Goal: Task Accomplishment & Management: Manage account settings

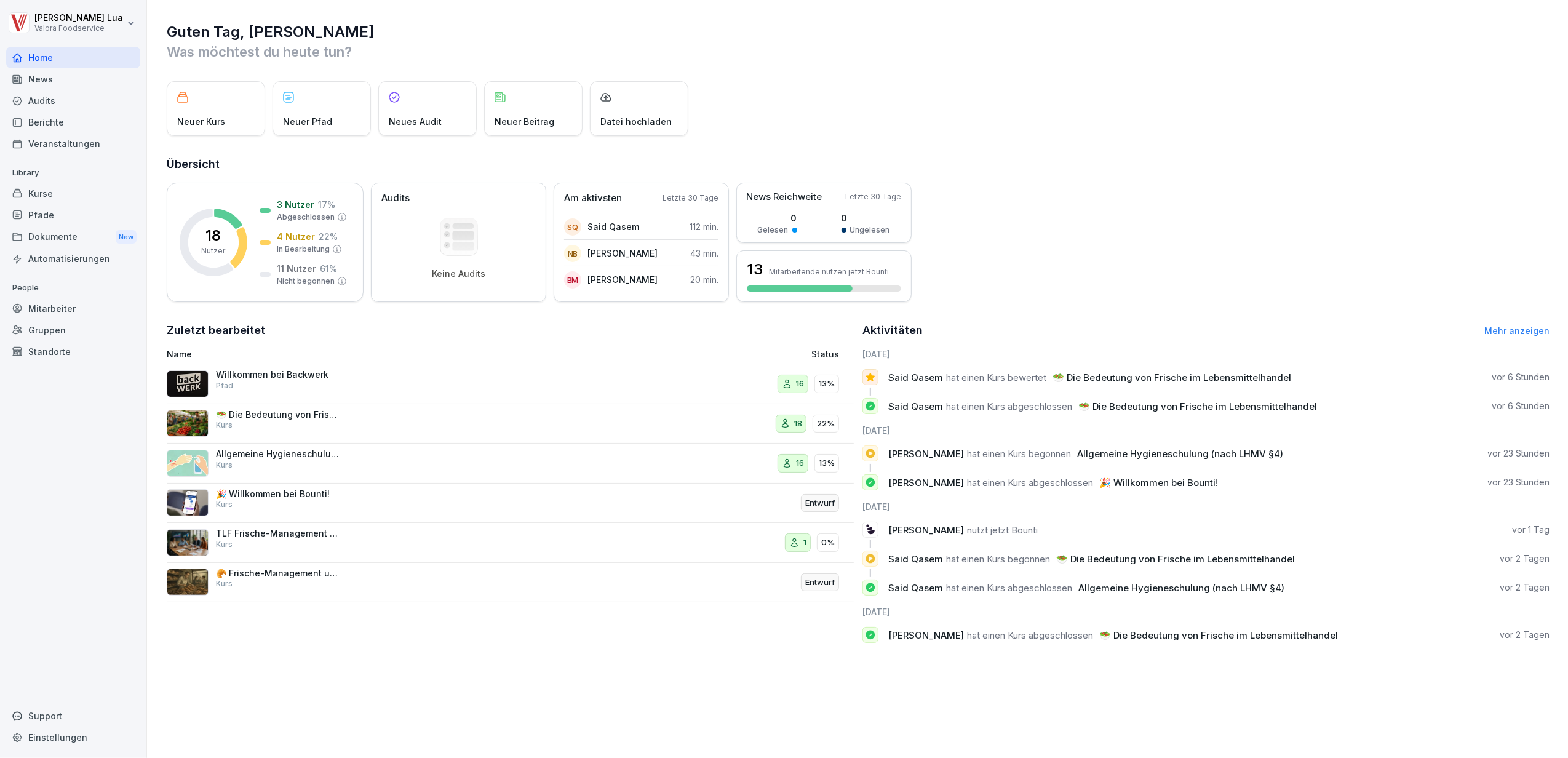
click at [341, 382] on div "Willkommen bei Backwerk Pfad" at bounding box center [386, 383] width 438 height 29
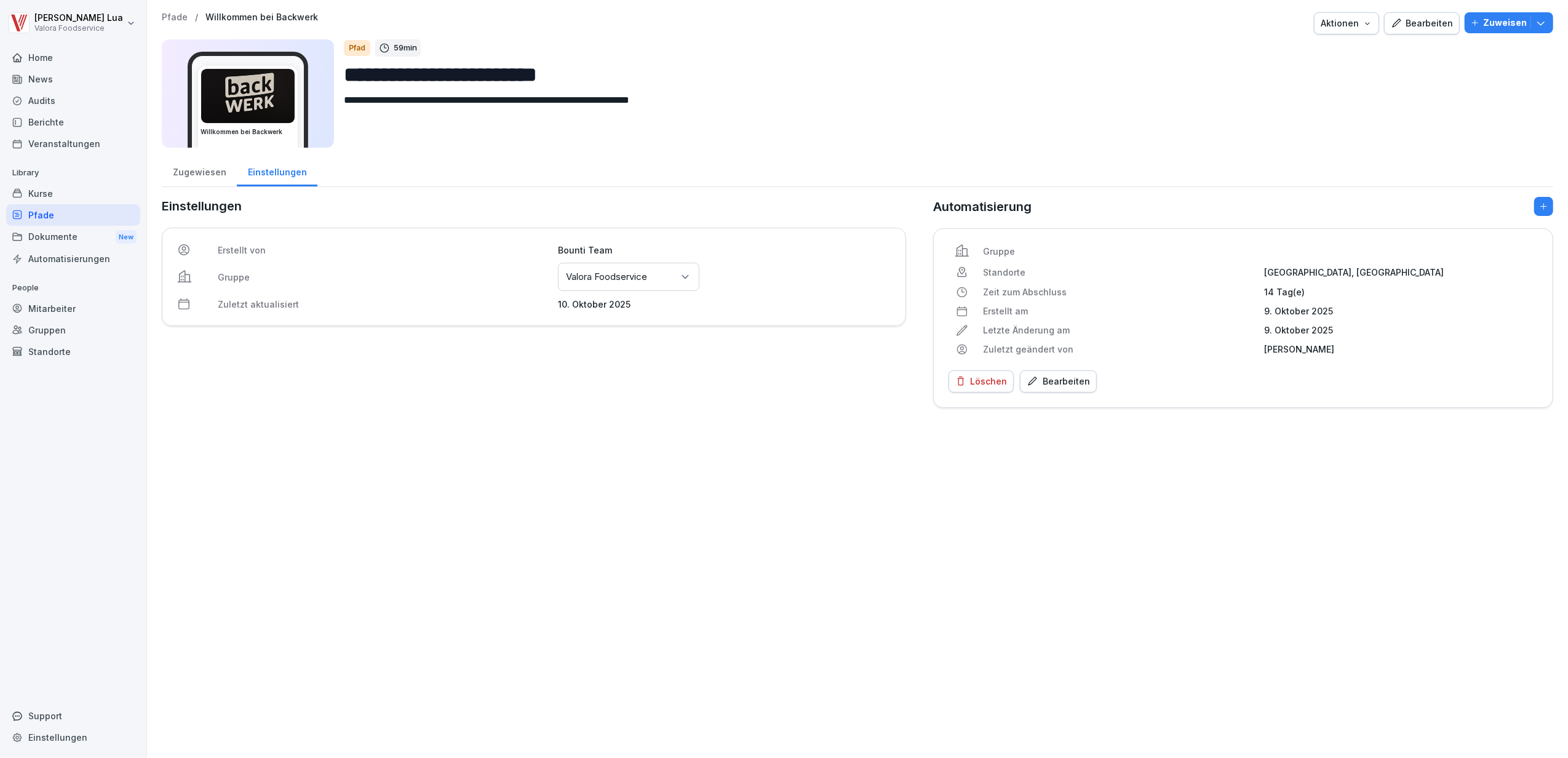
click at [62, 310] on div "Mitarbeiter" at bounding box center [73, 308] width 134 height 22
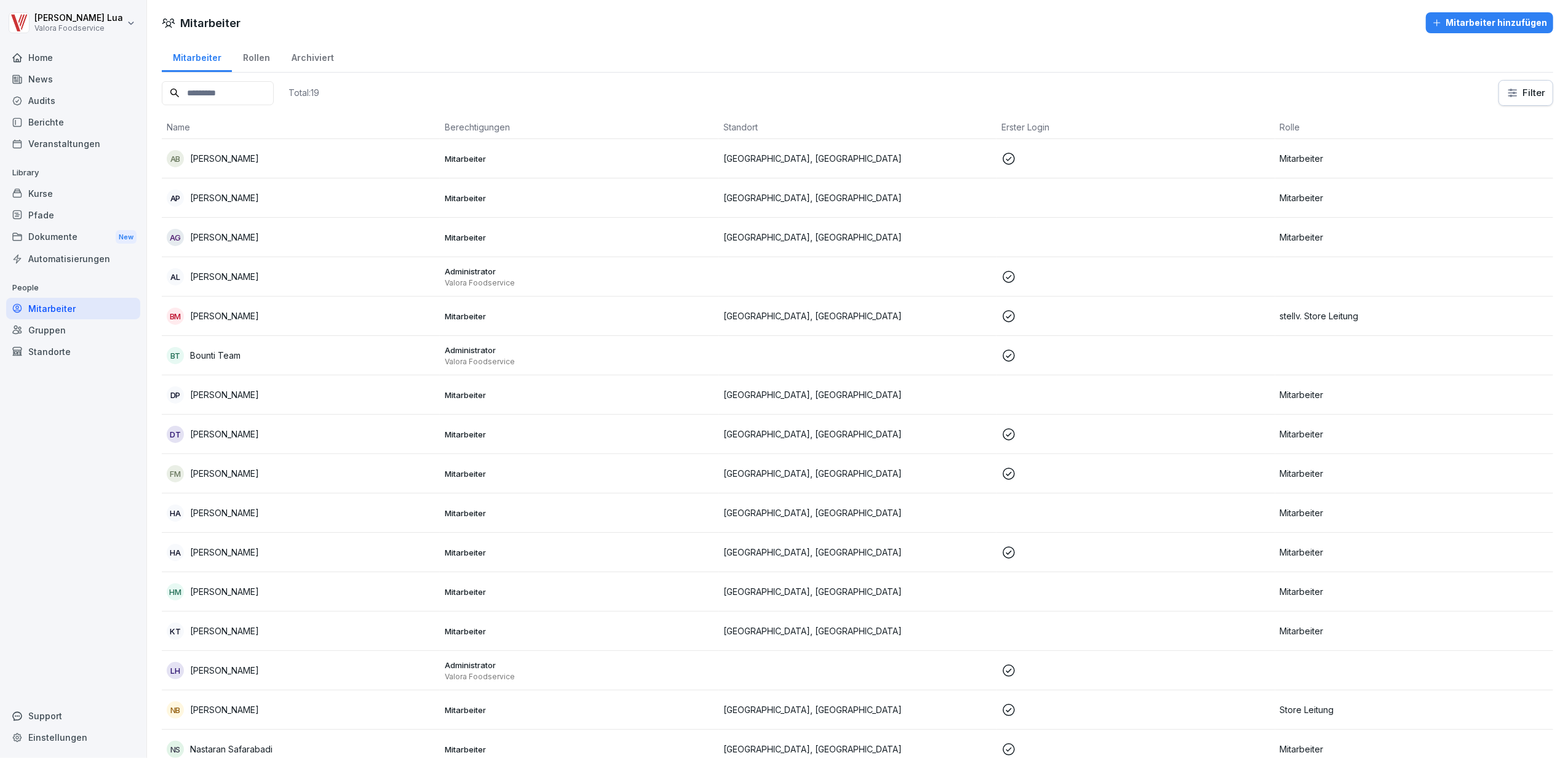
click at [49, 207] on div "Pfade" at bounding box center [73, 215] width 134 height 22
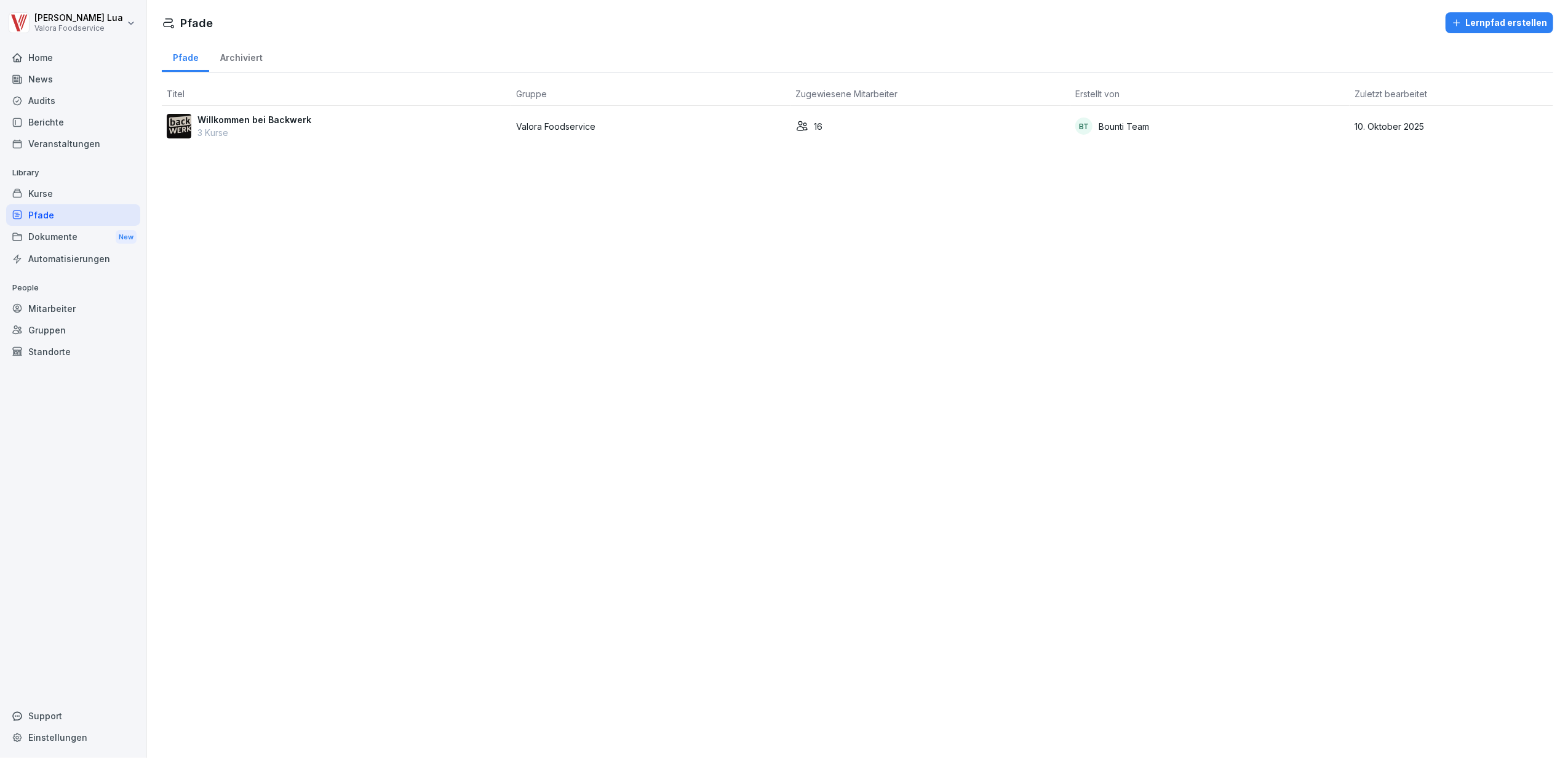
click at [235, 129] on p "3 Kurse" at bounding box center [253, 132] width 114 height 13
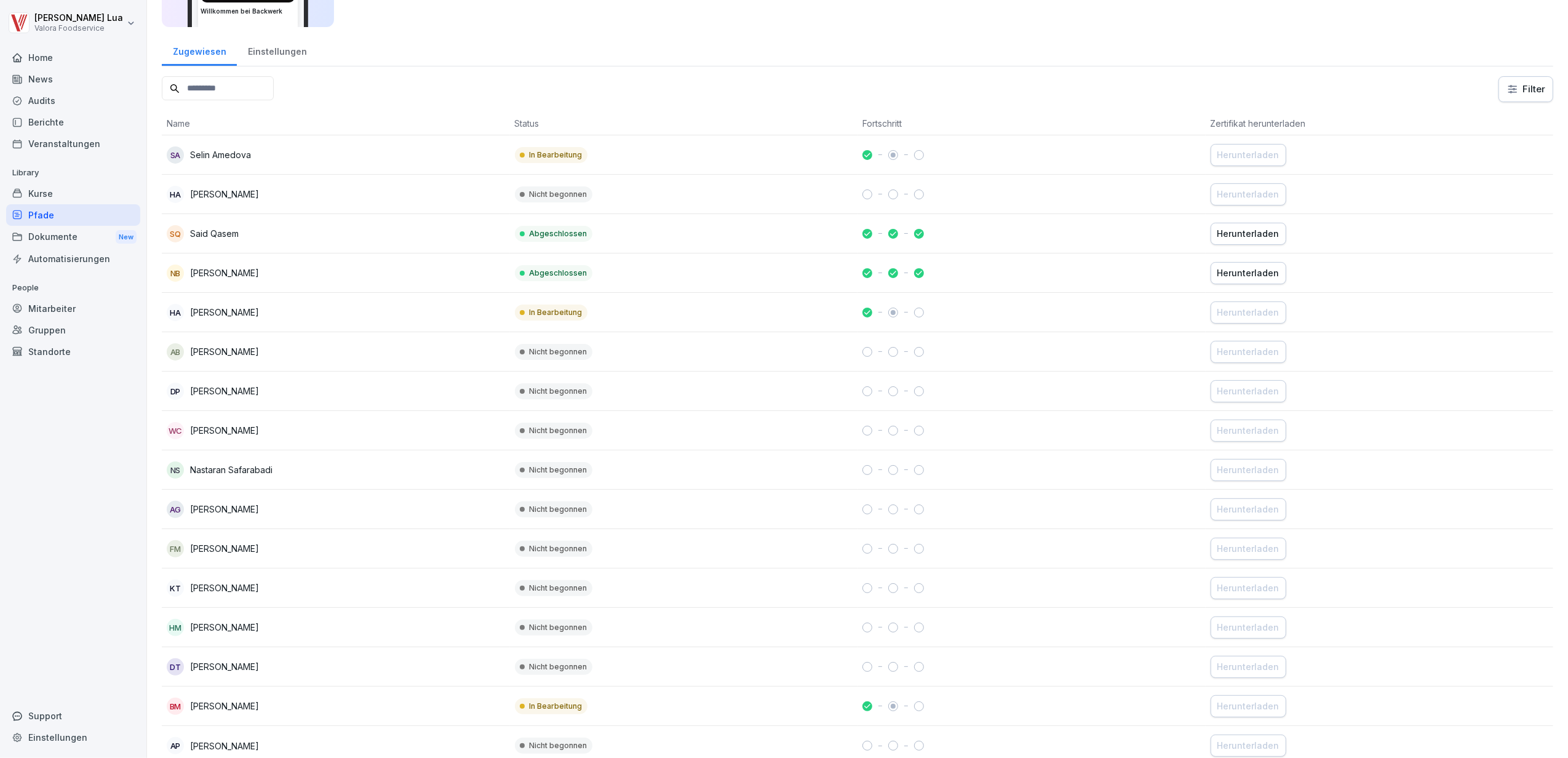
scroll to position [153, 0]
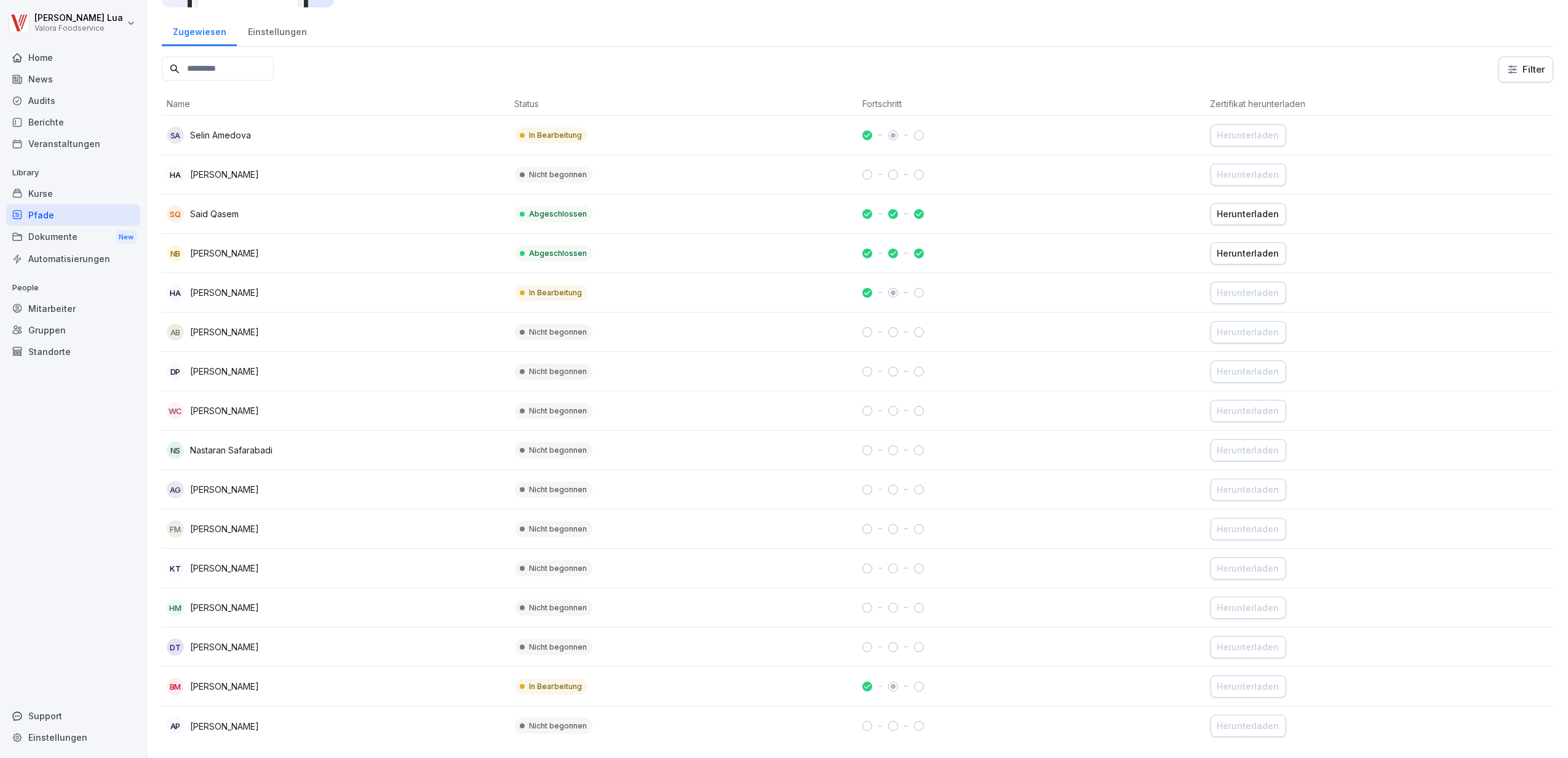
click at [943, 249] on div at bounding box center [1031, 253] width 339 height 9
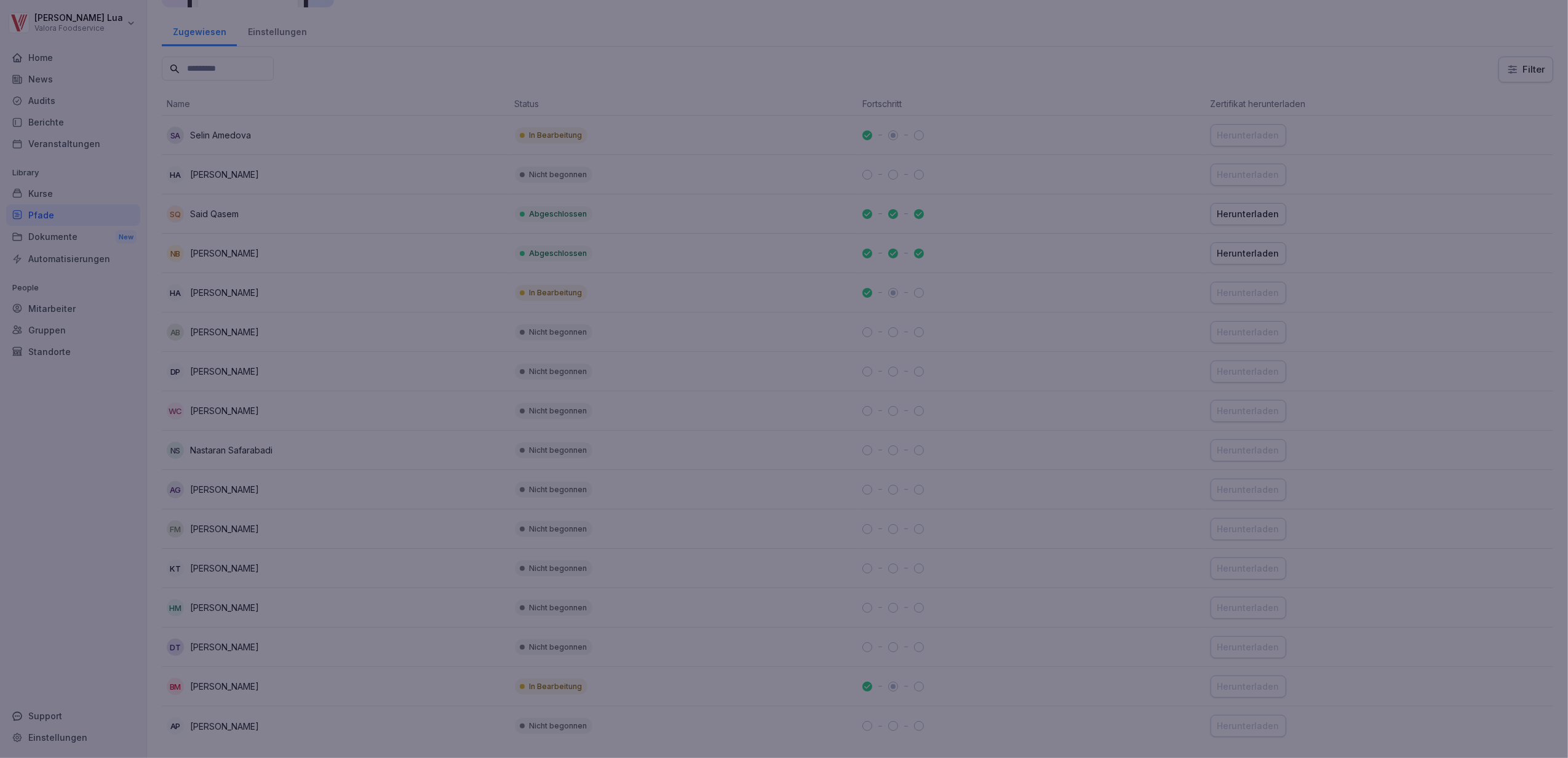
click at [1008, 495] on div at bounding box center [784, 379] width 1568 height 758
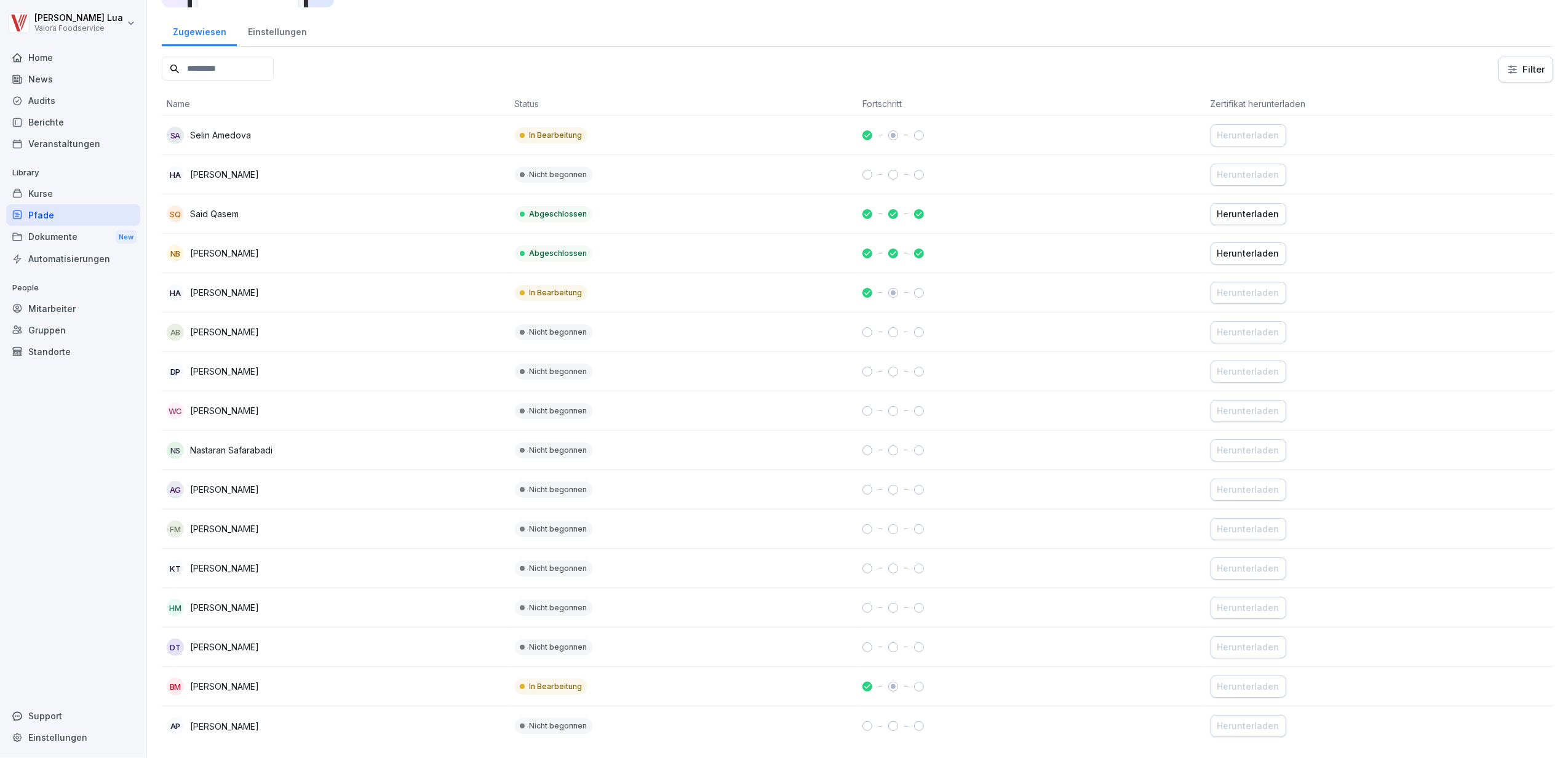
click at [996, 209] on div at bounding box center [1031, 214] width 339 height 9
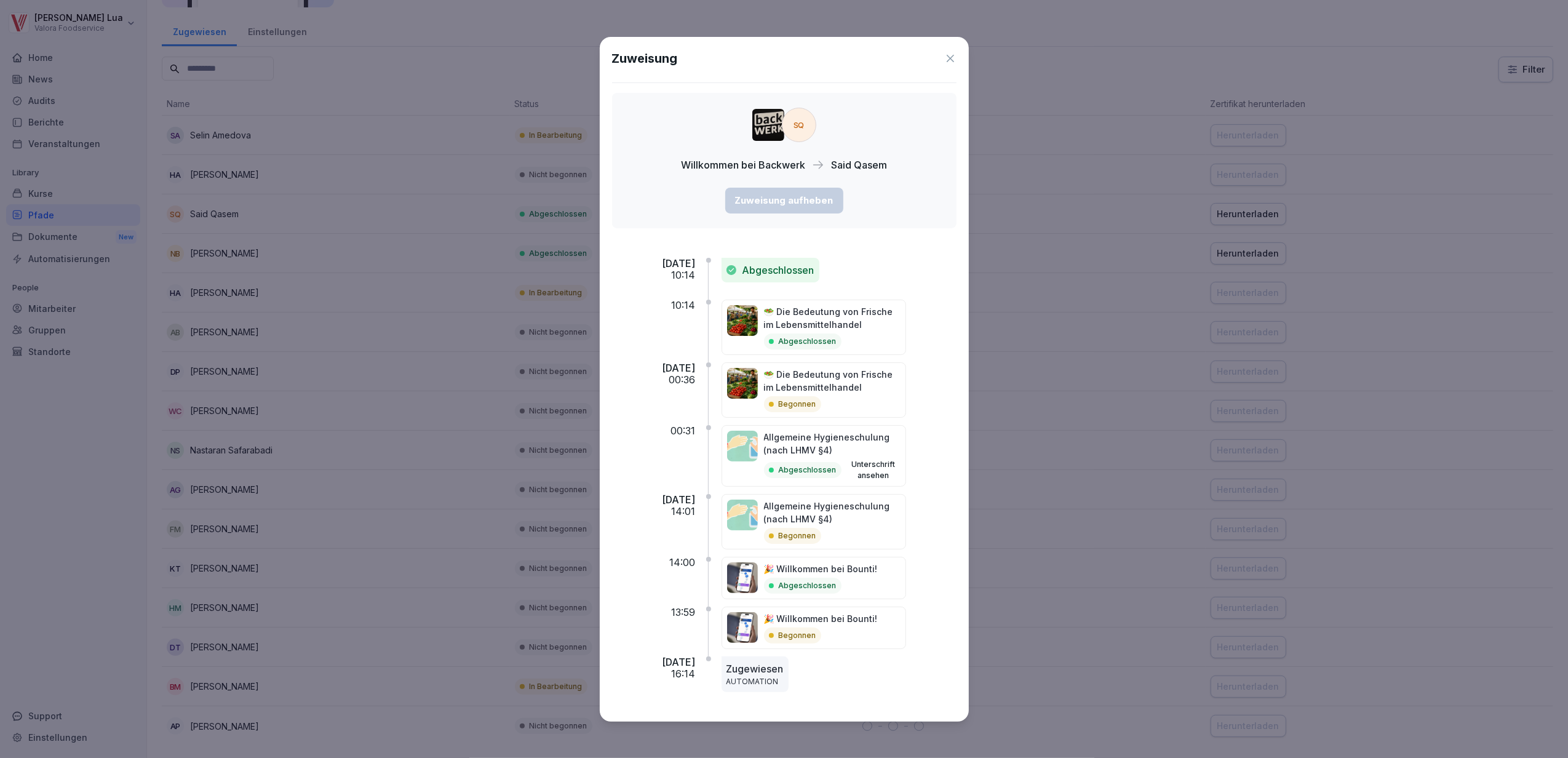
click at [901, 469] on button "Unterschrift ansehen" at bounding box center [874, 470] width 54 height 23
click at [648, 462] on div "00:31" at bounding box center [653, 459] width 84 height 68
click at [901, 463] on button "Unterschrift ansehen" at bounding box center [874, 470] width 54 height 23
click at [899, 463] on button "Unterschrift ansehen" at bounding box center [874, 470] width 54 height 23
click at [870, 578] on div "Abgeschlossen" at bounding box center [820, 585] width 114 height 16
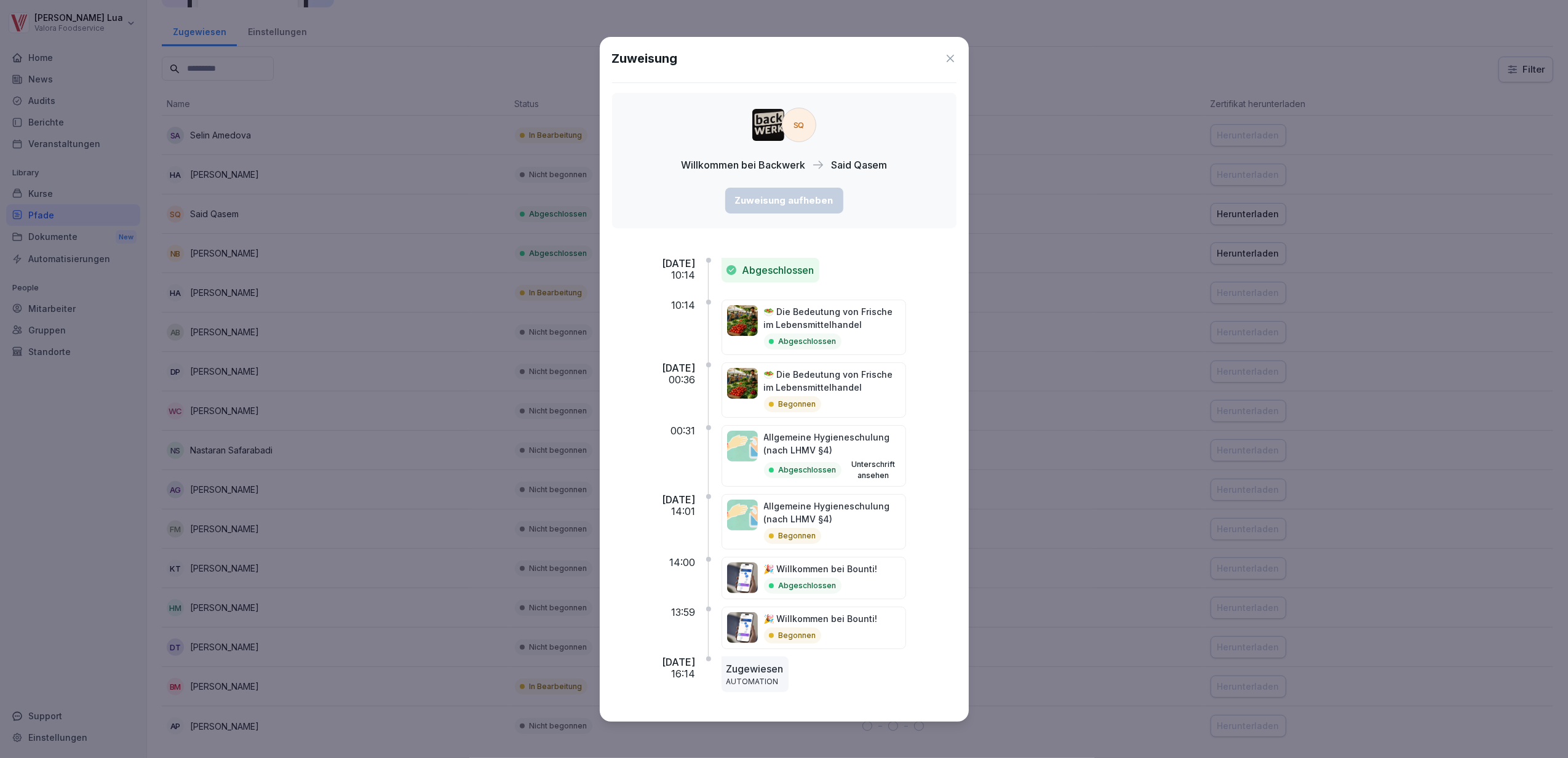
click at [948, 56] on icon at bounding box center [950, 58] width 12 height 12
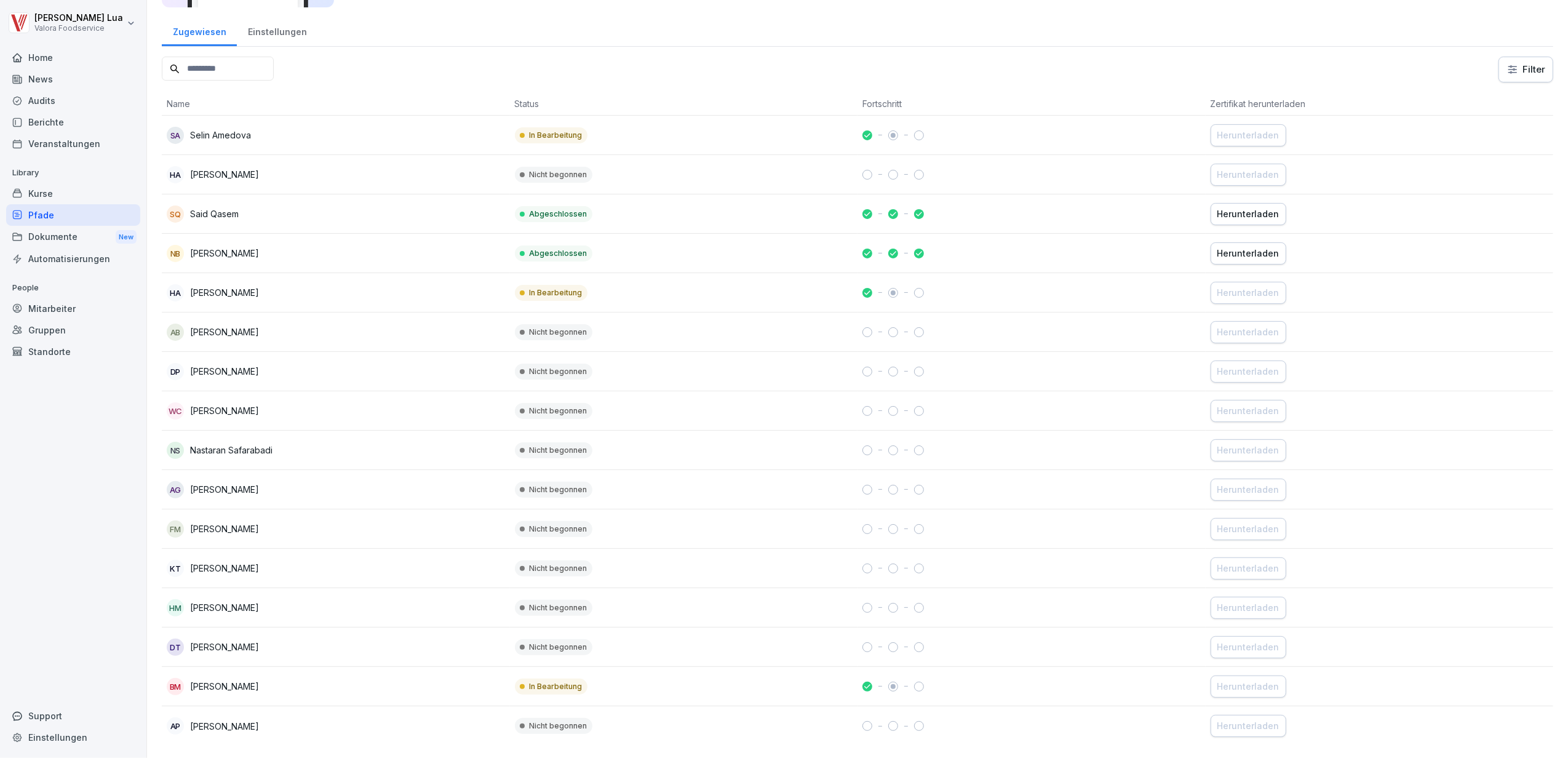
click at [1257, 247] on div "Herunterladen" at bounding box center [1249, 253] width 62 height 13
click at [656, 247] on td "Abgeschlossen" at bounding box center [684, 253] width 348 height 39
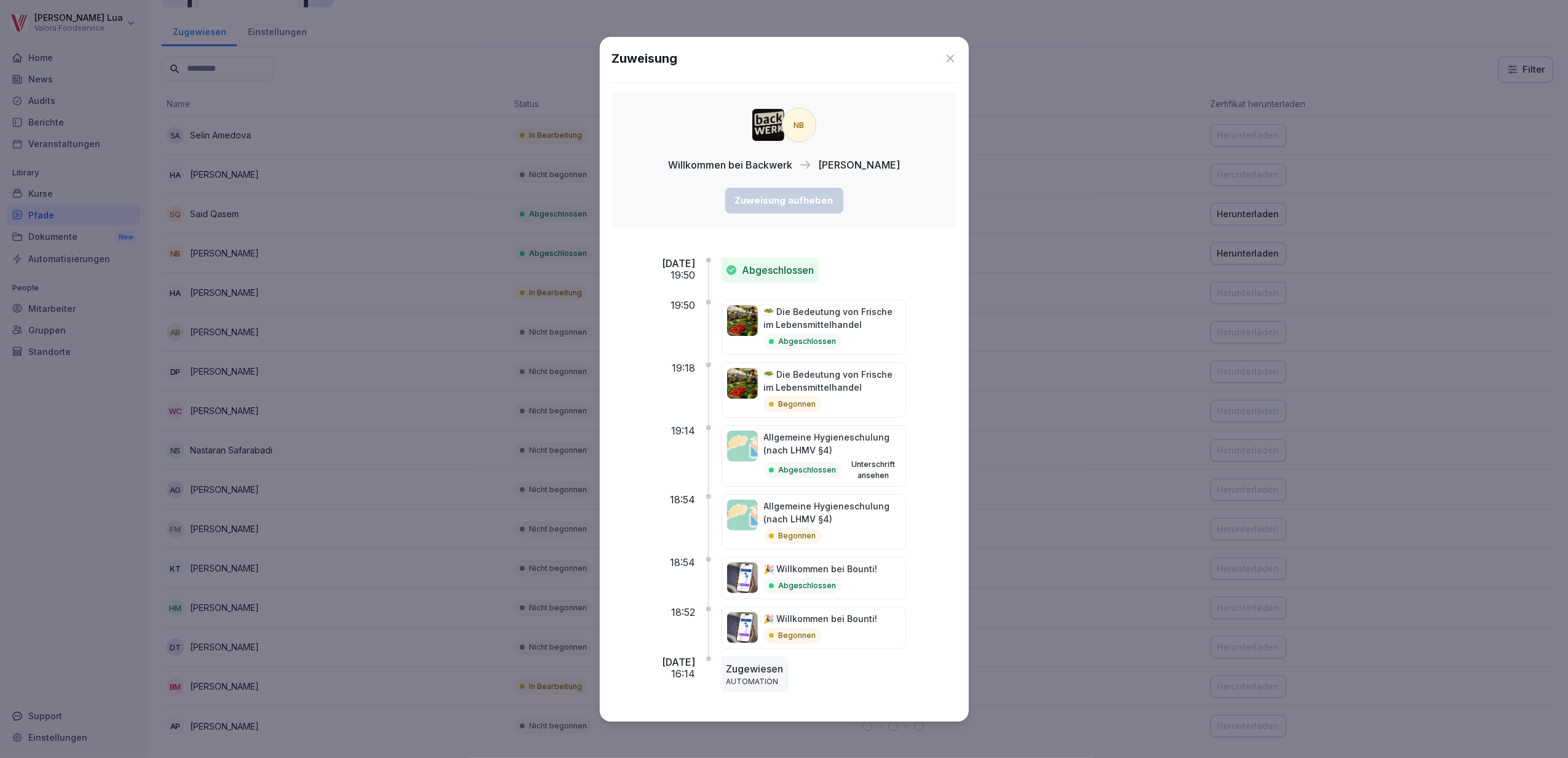
click at [823, 326] on p "🥗 Die Bedeutung von Frische im Lebensmittelhandel" at bounding box center [832, 318] width 137 height 26
click at [948, 53] on icon at bounding box center [950, 58] width 12 height 12
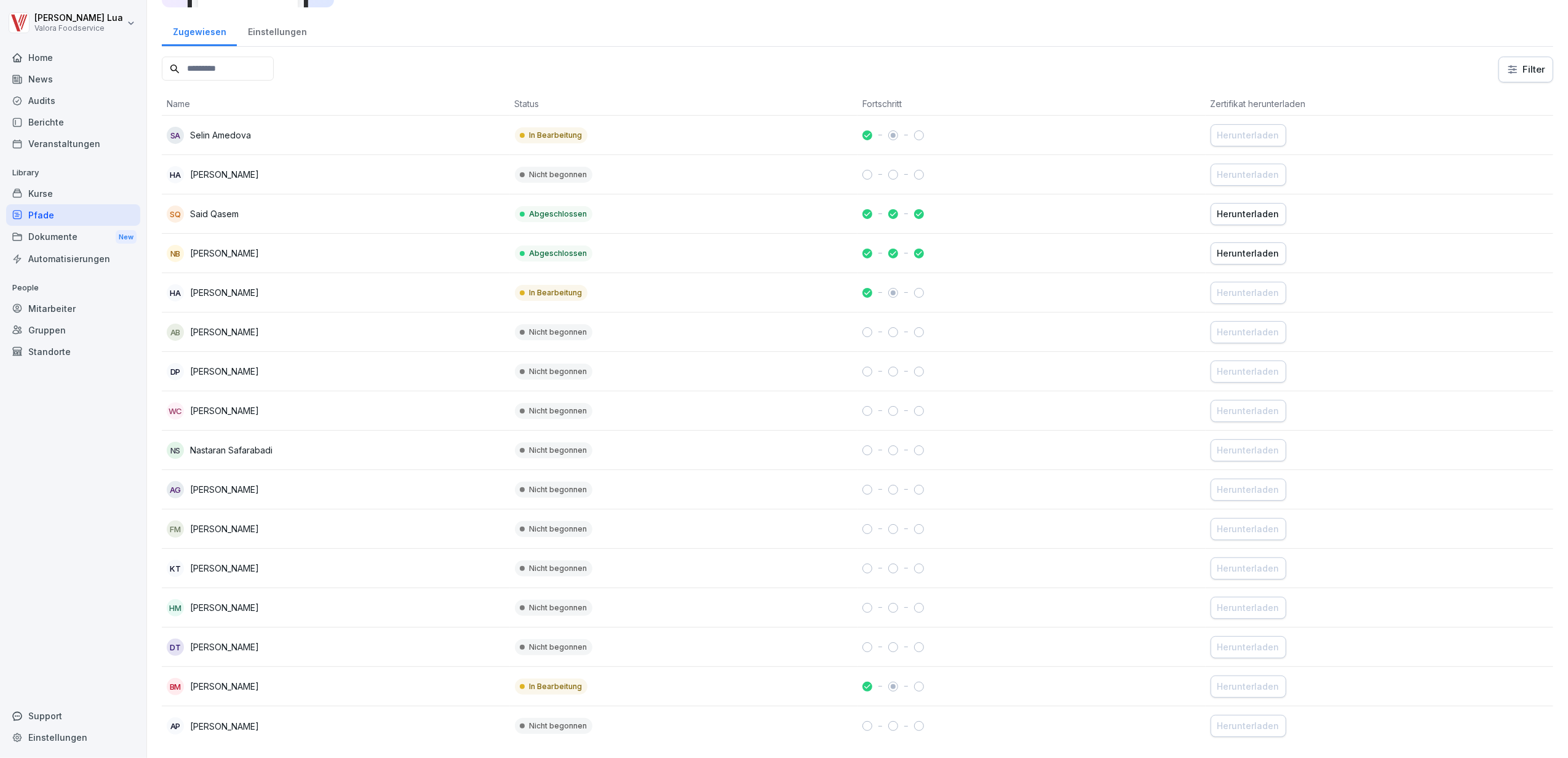
click at [51, 195] on div "Kurse" at bounding box center [73, 193] width 134 height 22
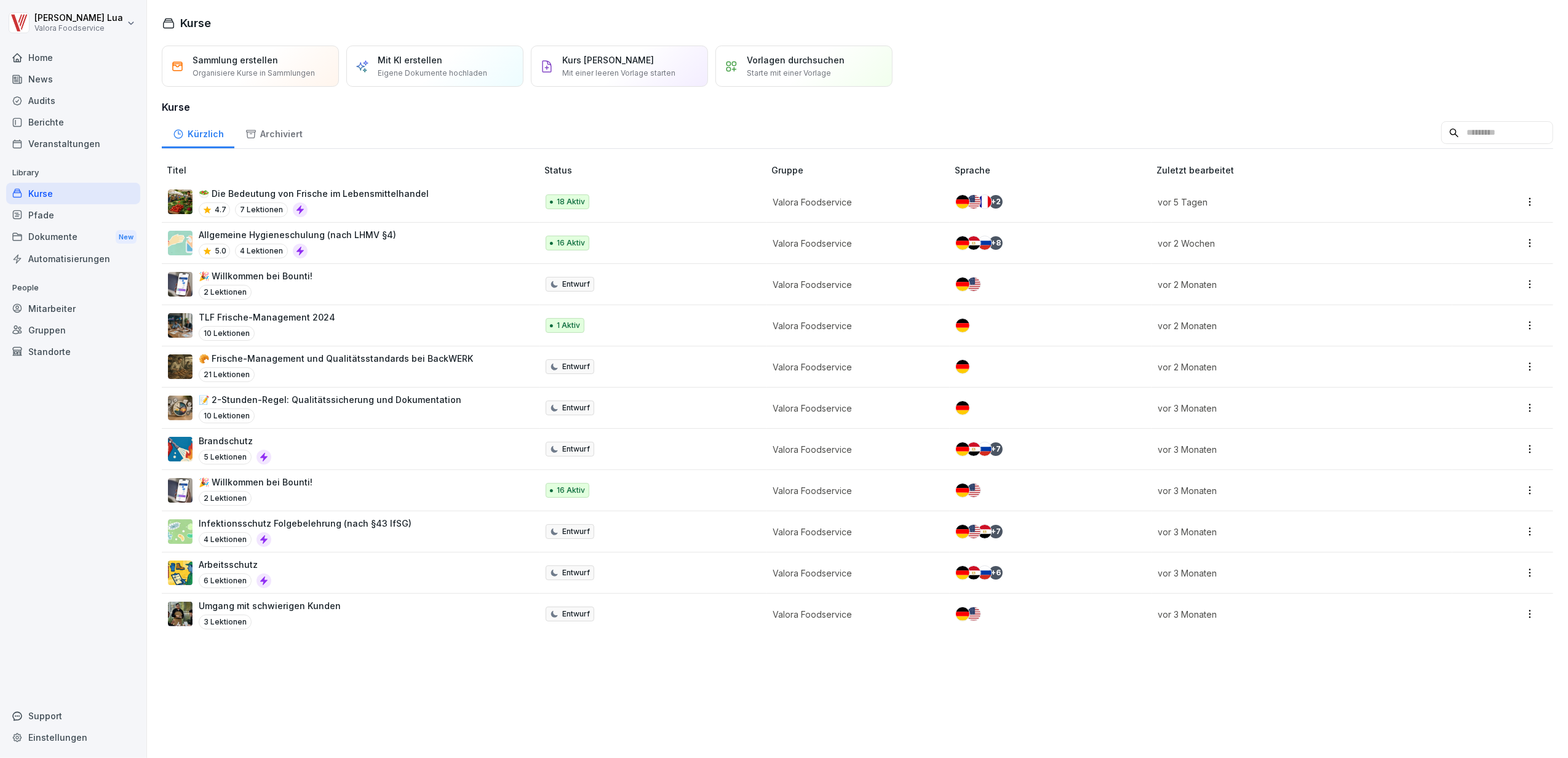
click at [448, 192] on div "🥗 Die Bedeutung von Frische im Lebensmittelhandel 4.7 7 Lektionen" at bounding box center [346, 202] width 357 height 30
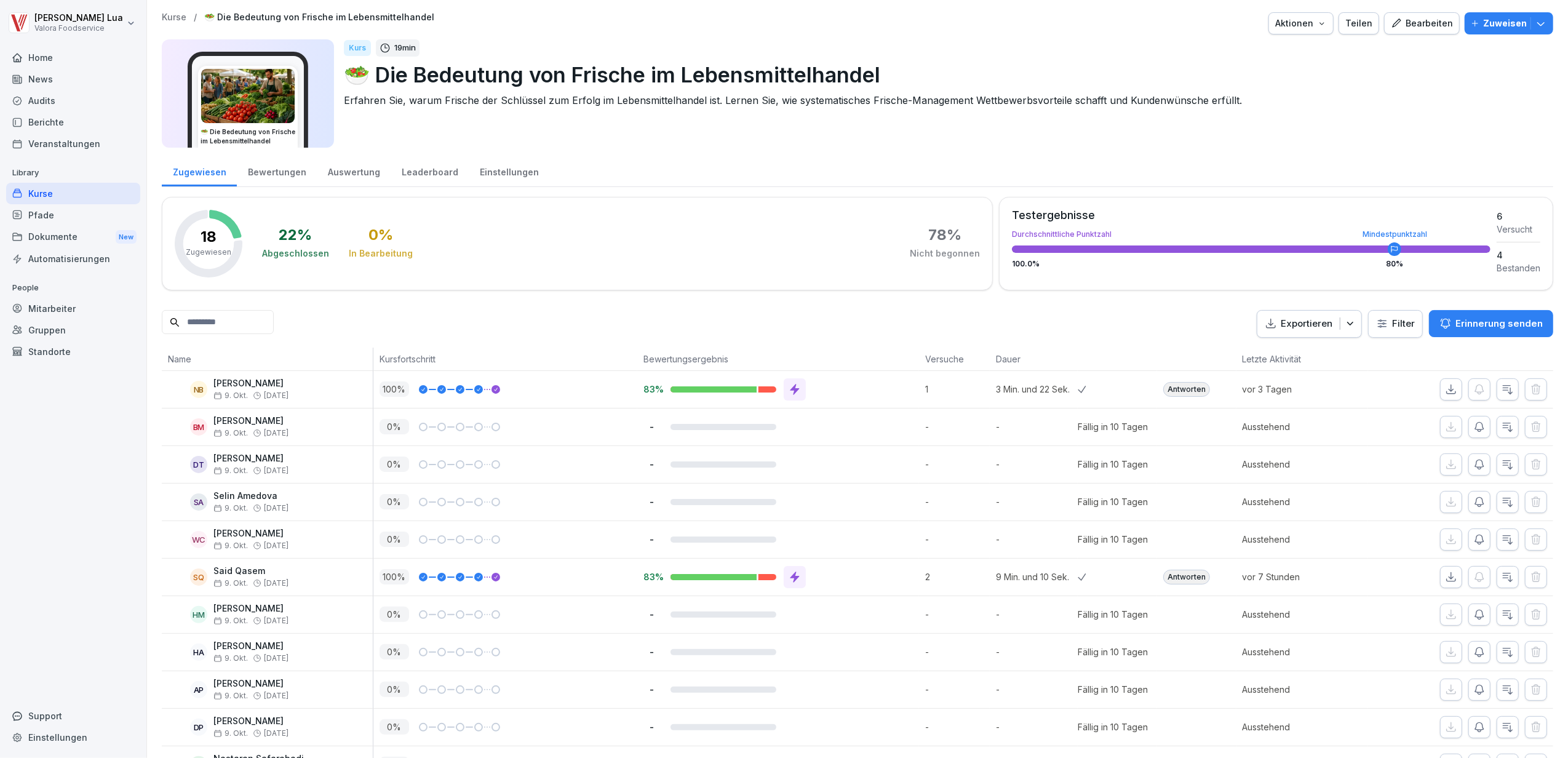
scroll to position [82, 0]
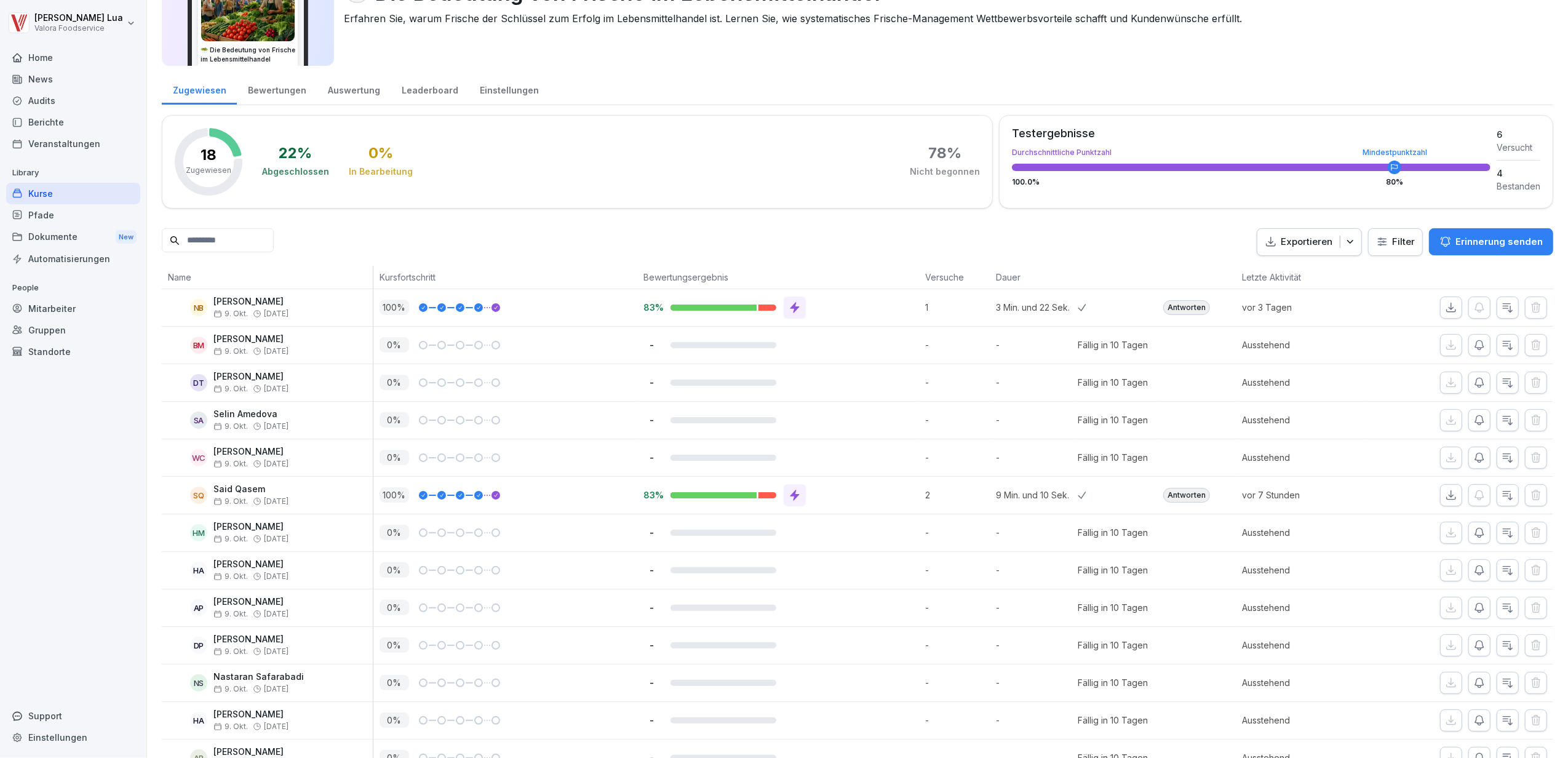
click at [1182, 308] on div "Antworten" at bounding box center [1187, 308] width 47 height 15
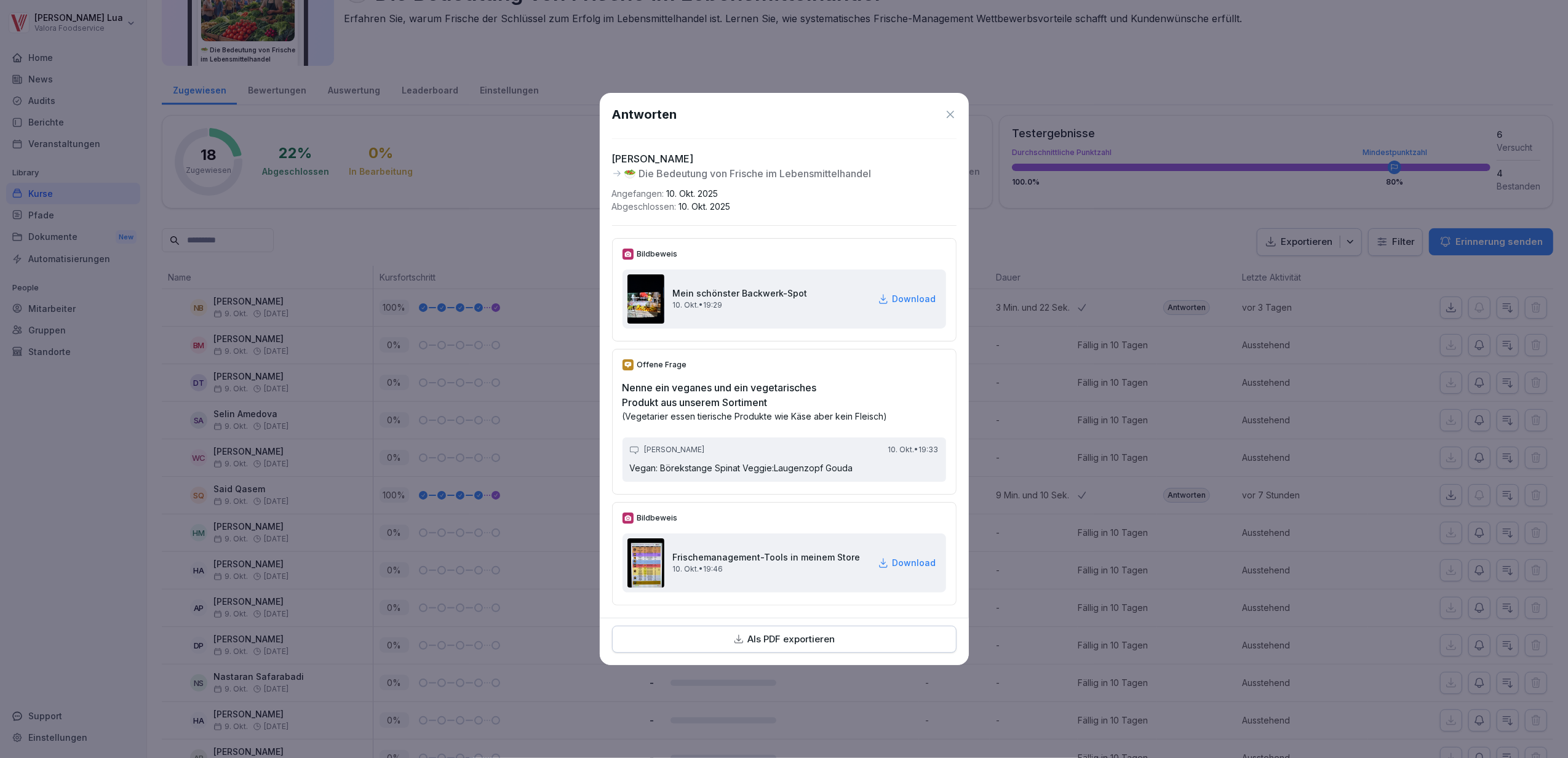
click at [646, 296] on img at bounding box center [646, 298] width 37 height 49
click at [910, 292] on p "Download" at bounding box center [914, 298] width 44 height 13
click at [897, 558] on p "Download" at bounding box center [914, 563] width 44 height 13
click at [948, 108] on icon at bounding box center [950, 114] width 12 height 12
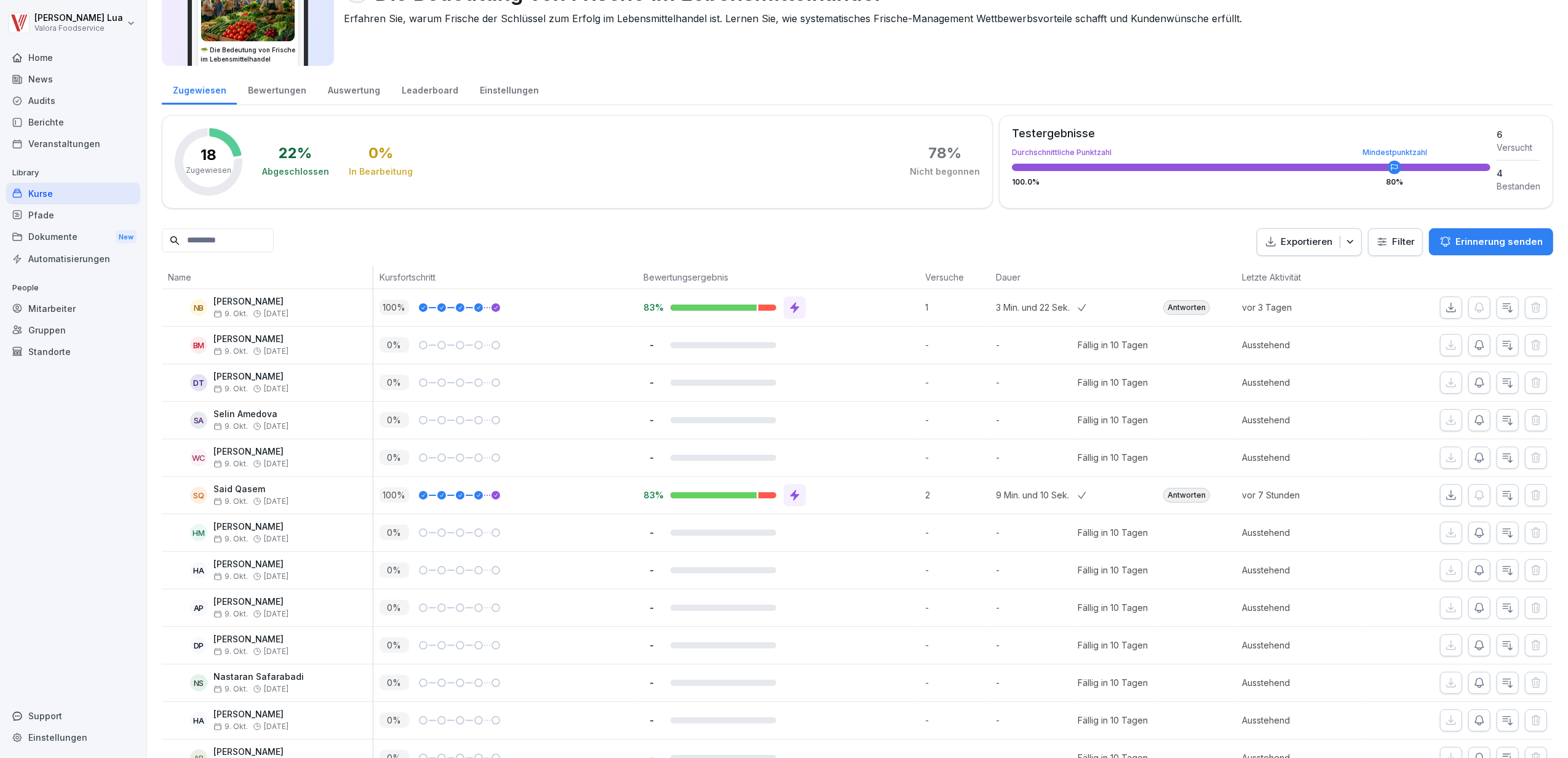
click at [1189, 495] on div "Antworten" at bounding box center [1187, 495] width 47 height 15
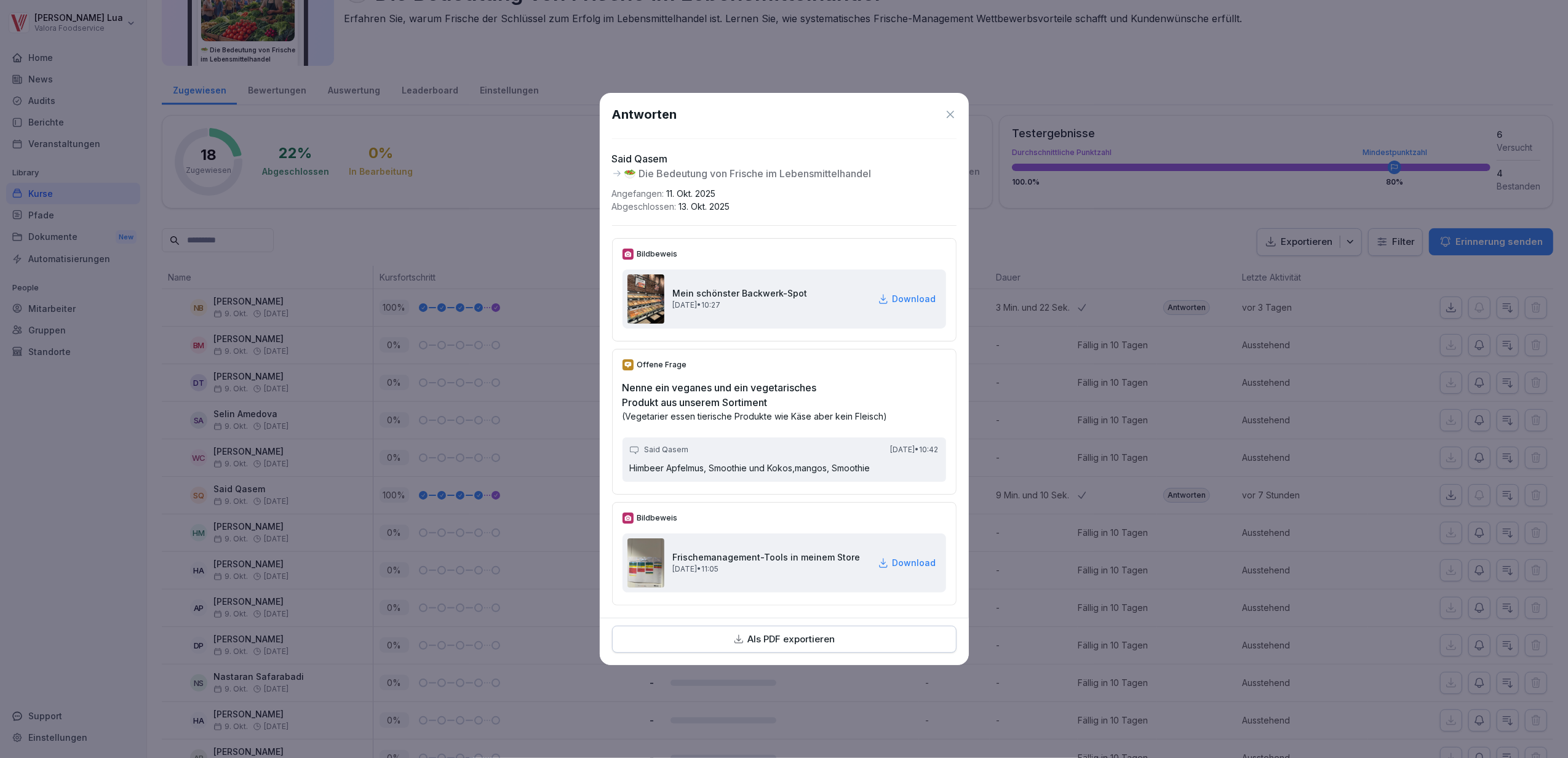
click at [902, 292] on p "Download" at bounding box center [914, 298] width 44 height 13
click at [899, 556] on p "Download" at bounding box center [914, 563] width 44 height 13
click at [957, 110] on div "Antworten [PERSON_NAME] 🥗 Die Bedeutung von Frische im Lebensmittelhandel Angef…" at bounding box center [784, 355] width 369 height 524
click at [952, 108] on icon at bounding box center [950, 114] width 12 height 12
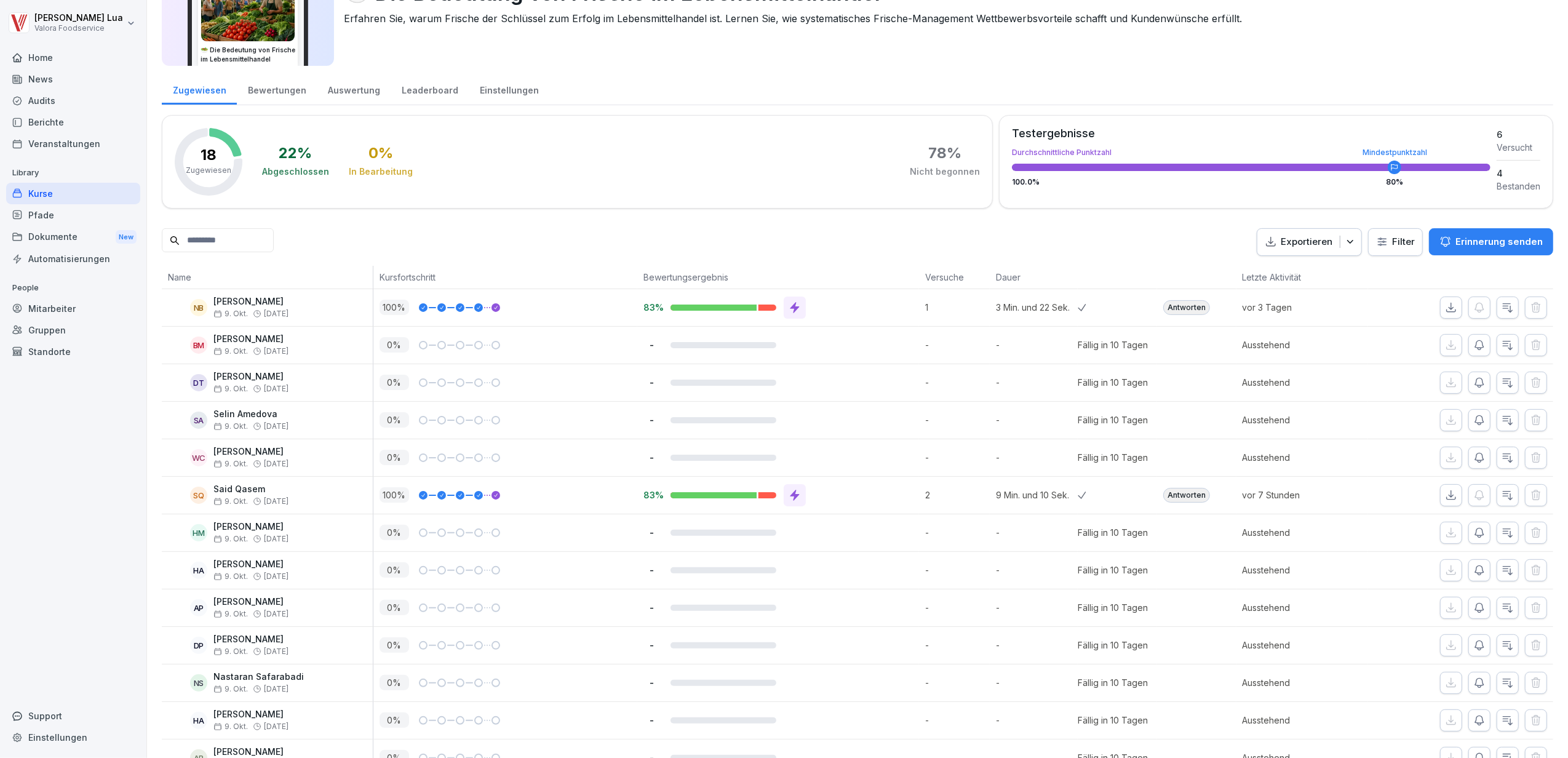
click at [1183, 308] on div "Antworten" at bounding box center [1187, 308] width 47 height 15
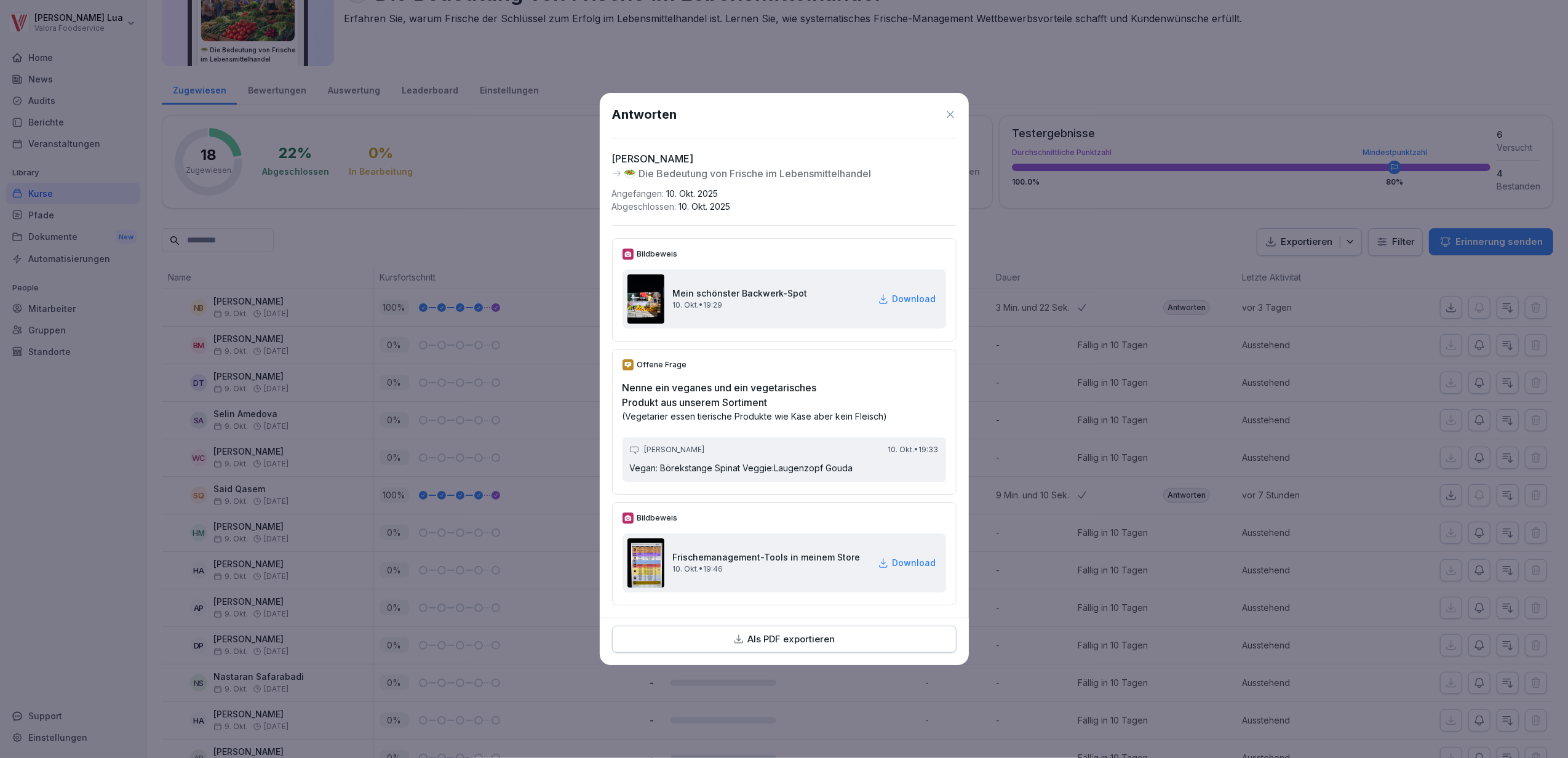
click at [949, 111] on icon at bounding box center [951, 114] width 8 height 8
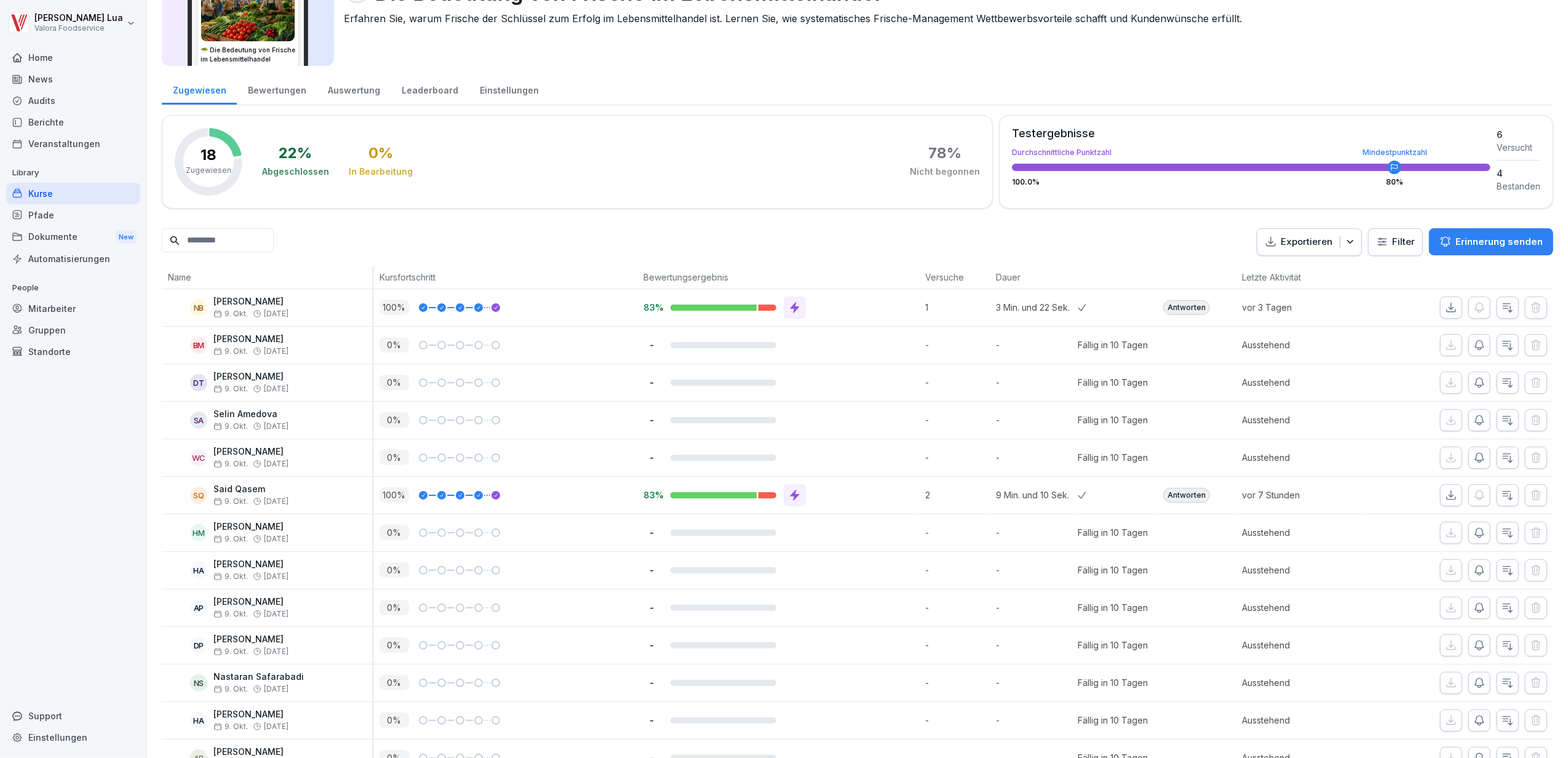
click at [789, 310] on icon at bounding box center [795, 307] width 12 height 12
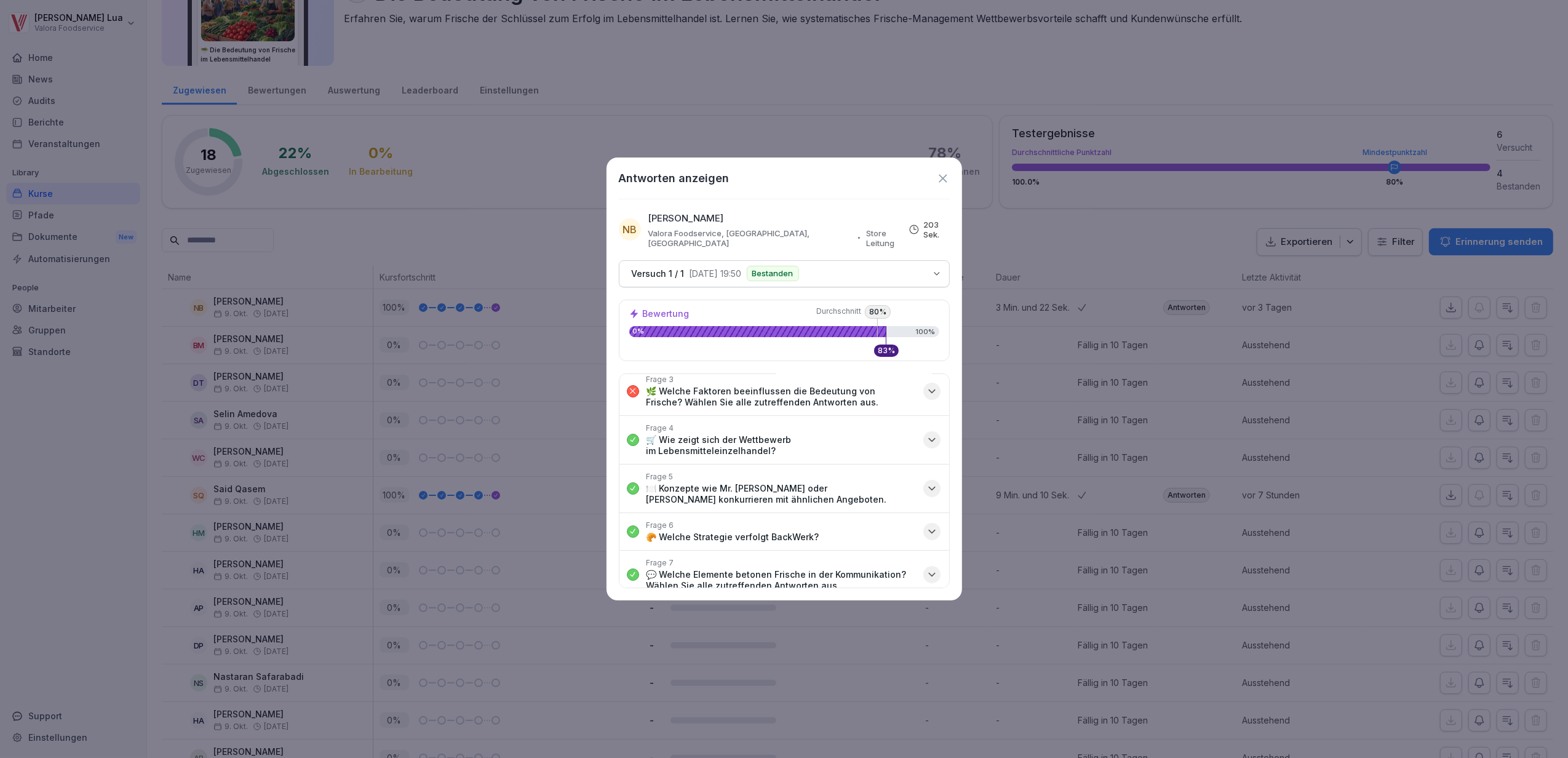
click at [926, 385] on icon "button" at bounding box center [932, 390] width 12 height 12
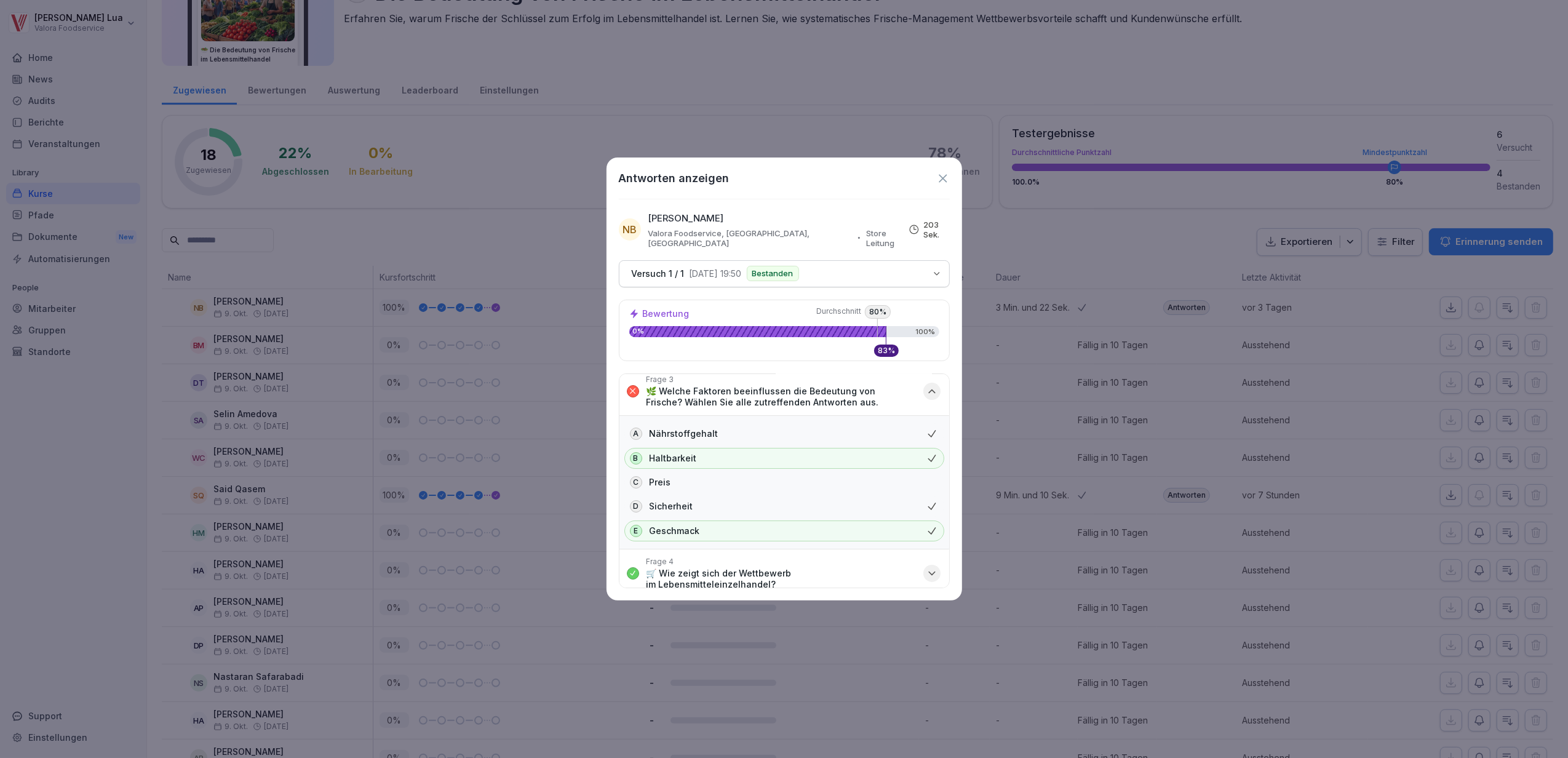
click at [926, 385] on icon "button" at bounding box center [932, 390] width 12 height 12
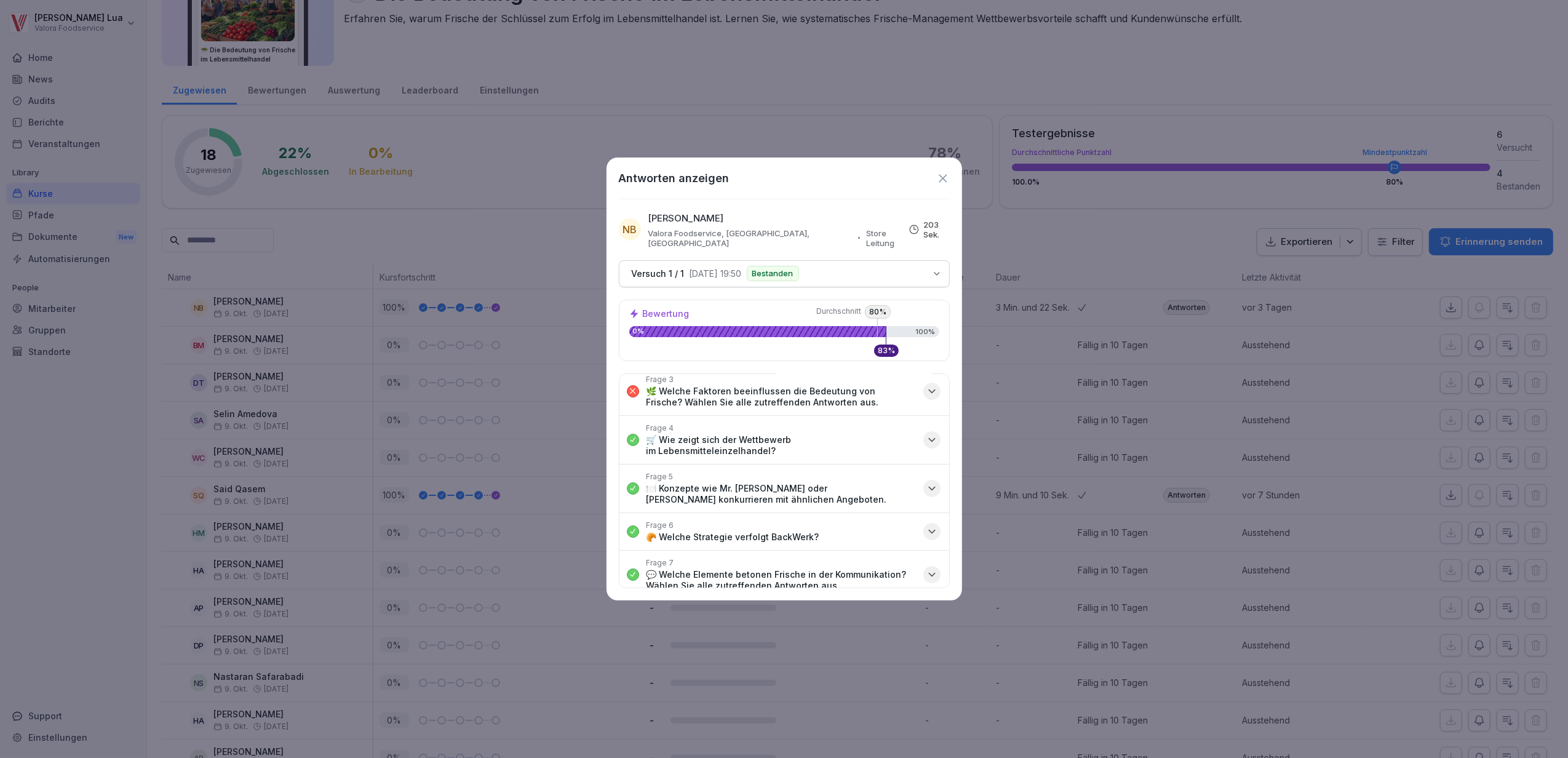
click at [926, 385] on icon "button" at bounding box center [932, 390] width 12 height 12
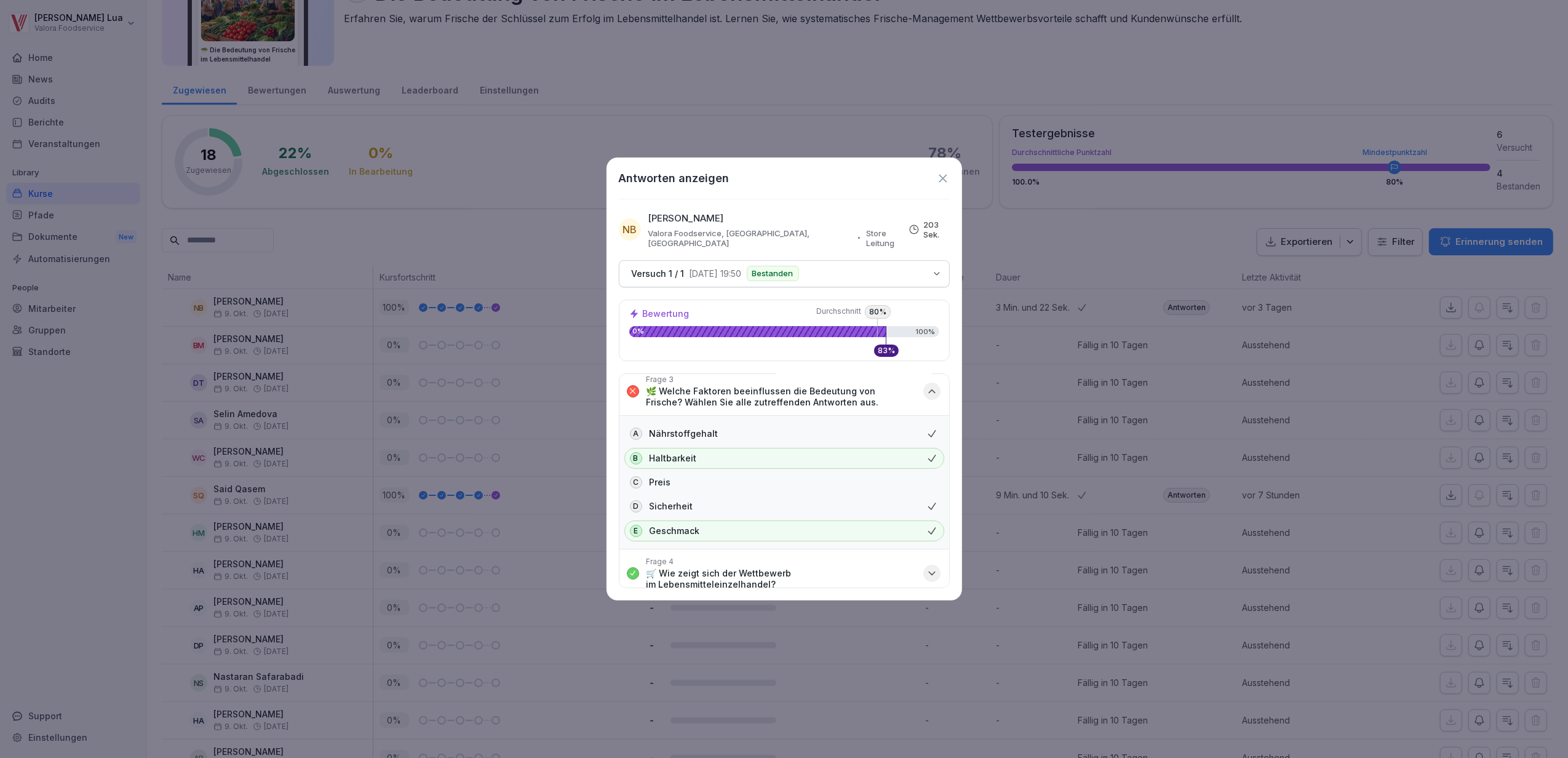
click at [926, 385] on icon "button" at bounding box center [932, 390] width 12 height 12
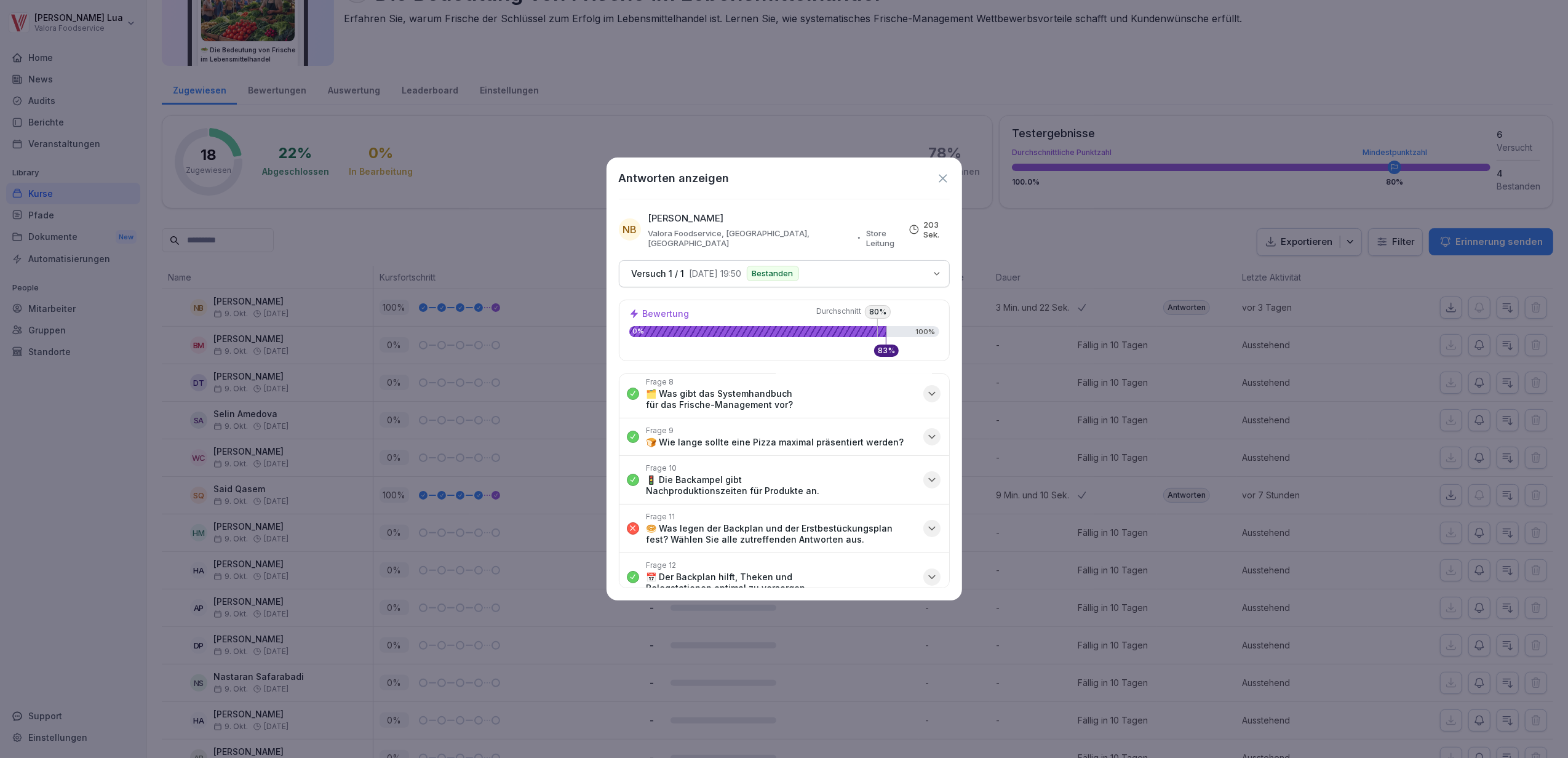
scroll to position [318, 0]
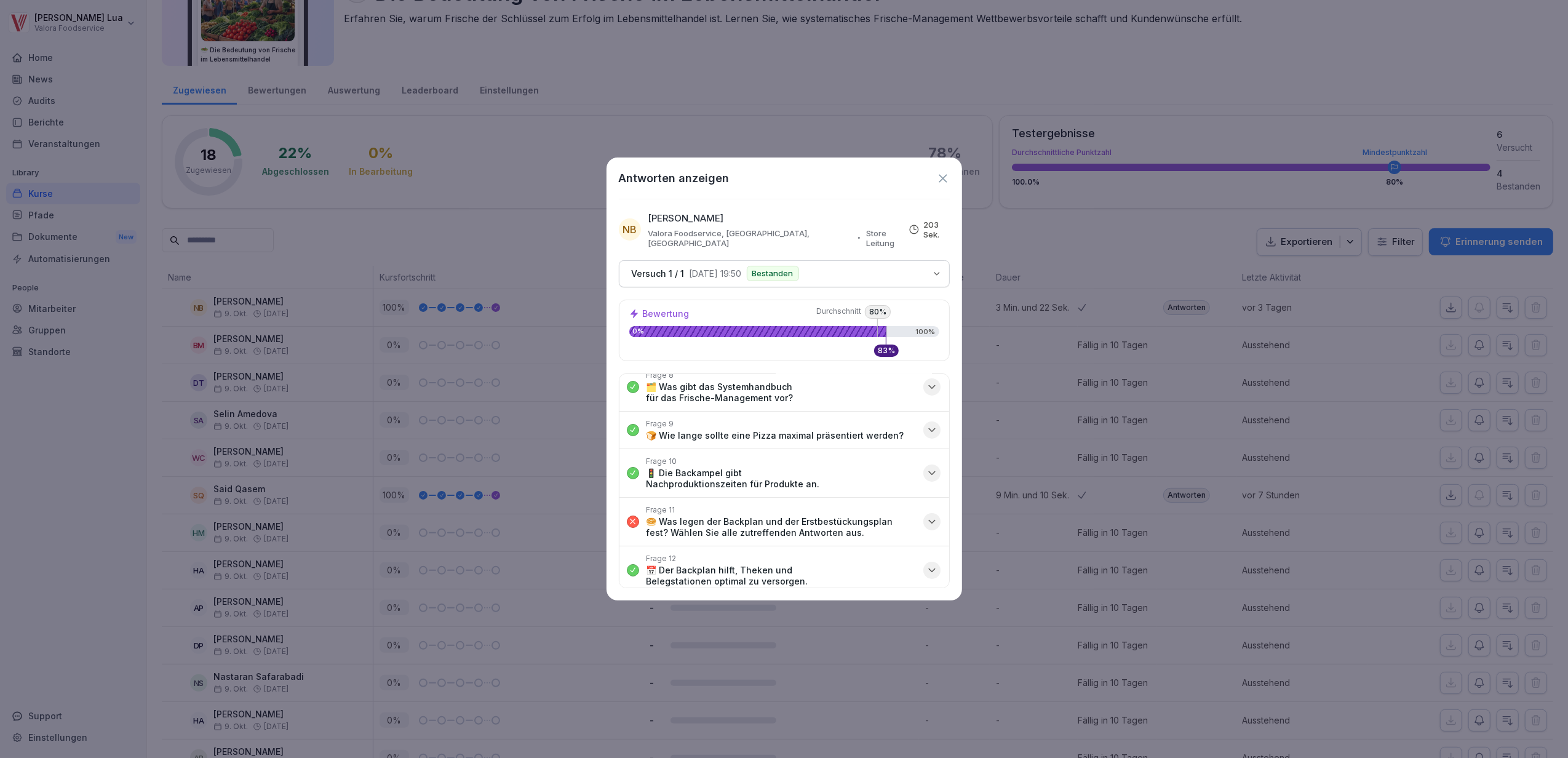
click at [926, 515] on icon "button" at bounding box center [932, 521] width 12 height 12
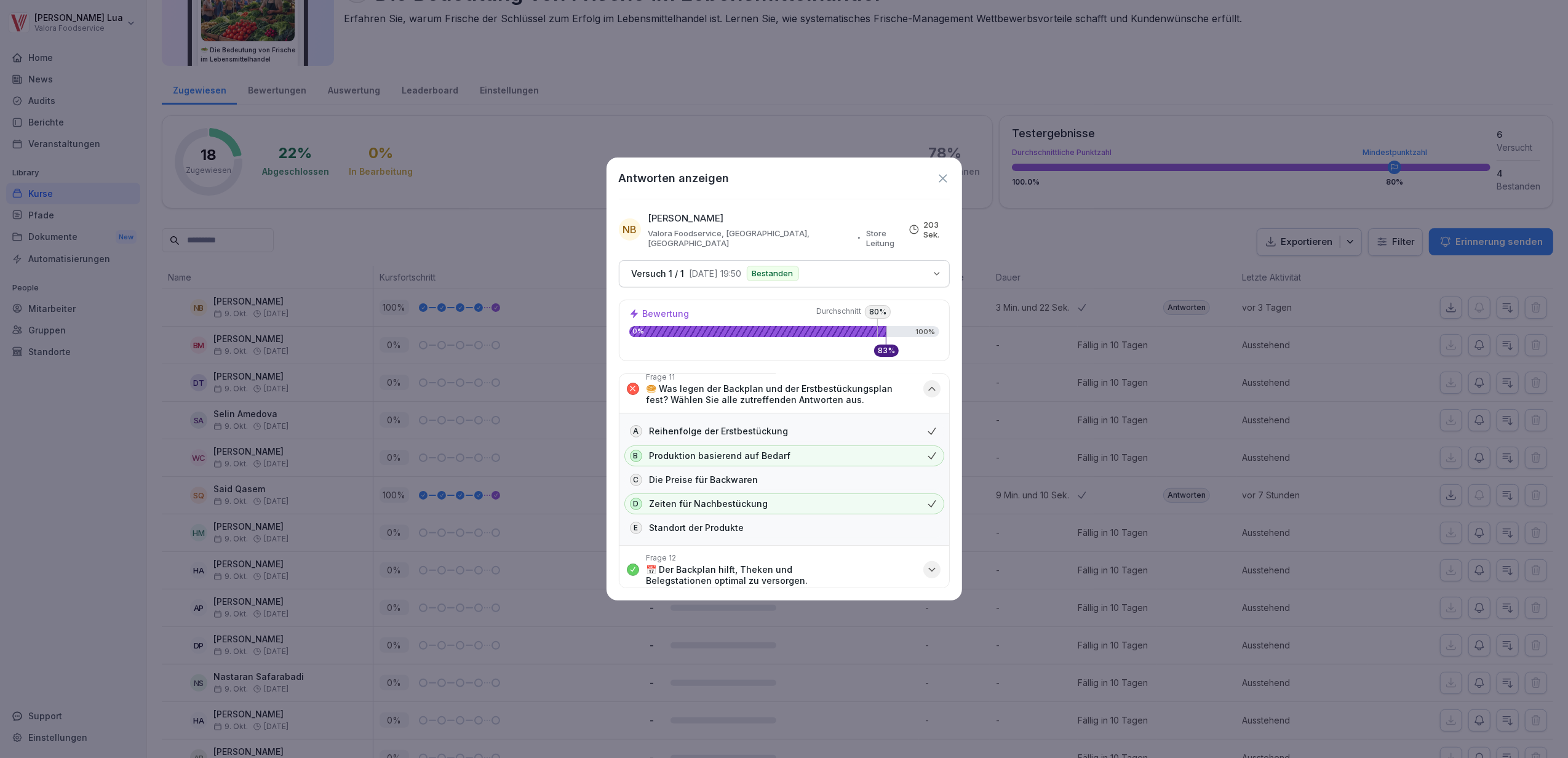
scroll to position [453, 0]
click at [926, 381] on icon "button" at bounding box center [932, 387] width 12 height 12
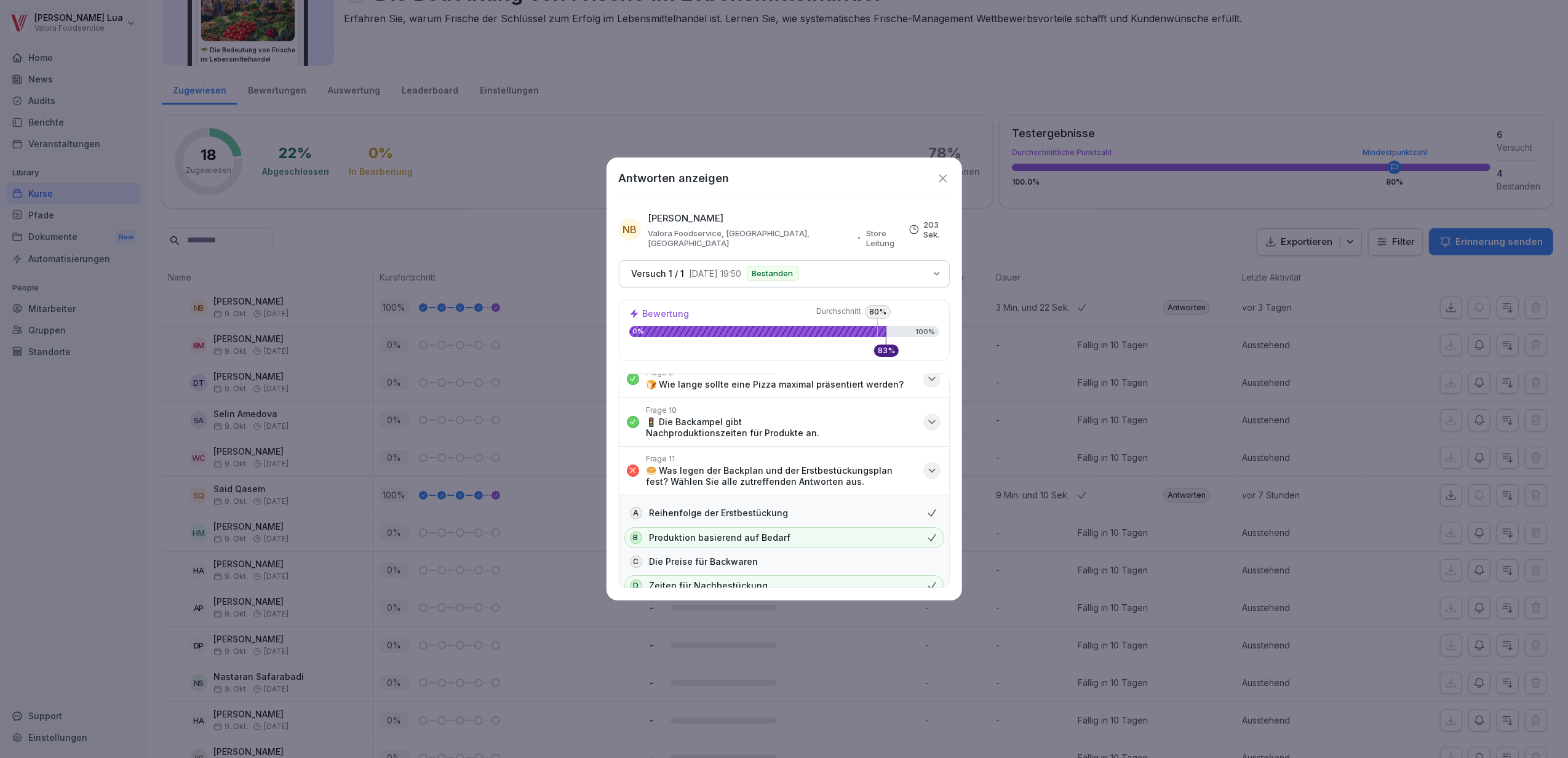
scroll to position [318, 0]
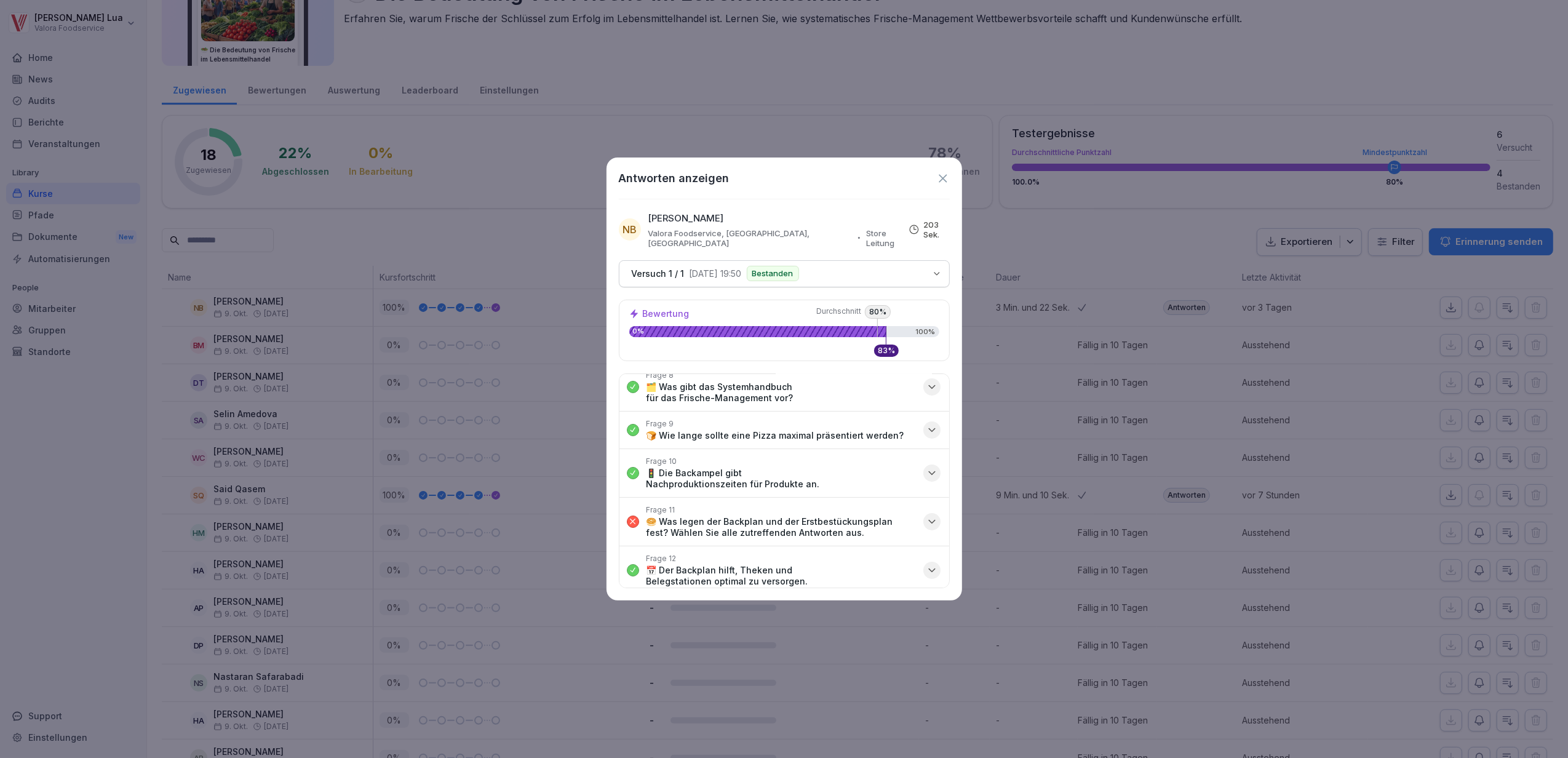
click at [942, 174] on icon at bounding box center [943, 178] width 13 height 13
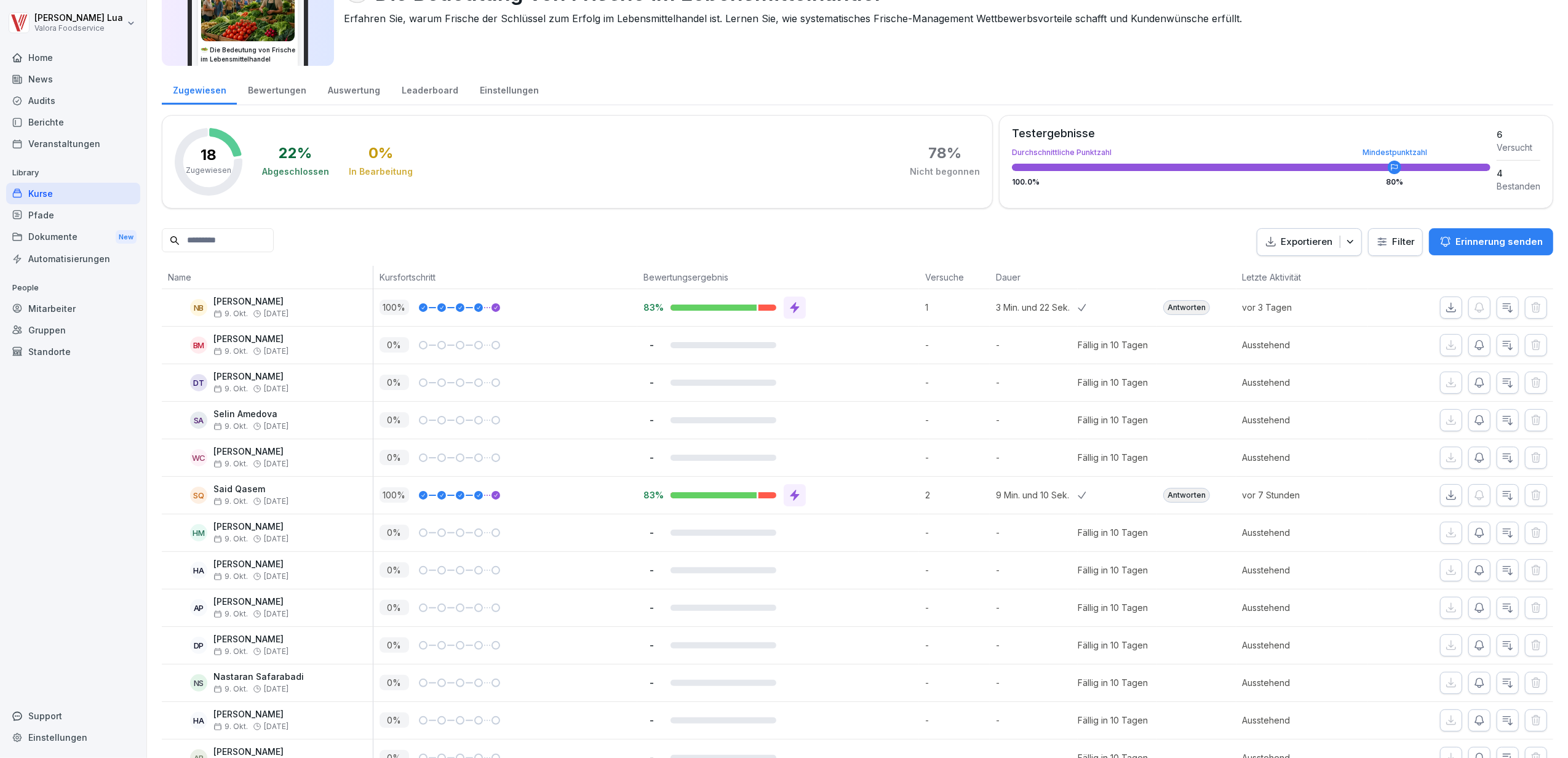
click at [789, 495] on icon at bounding box center [795, 494] width 12 height 12
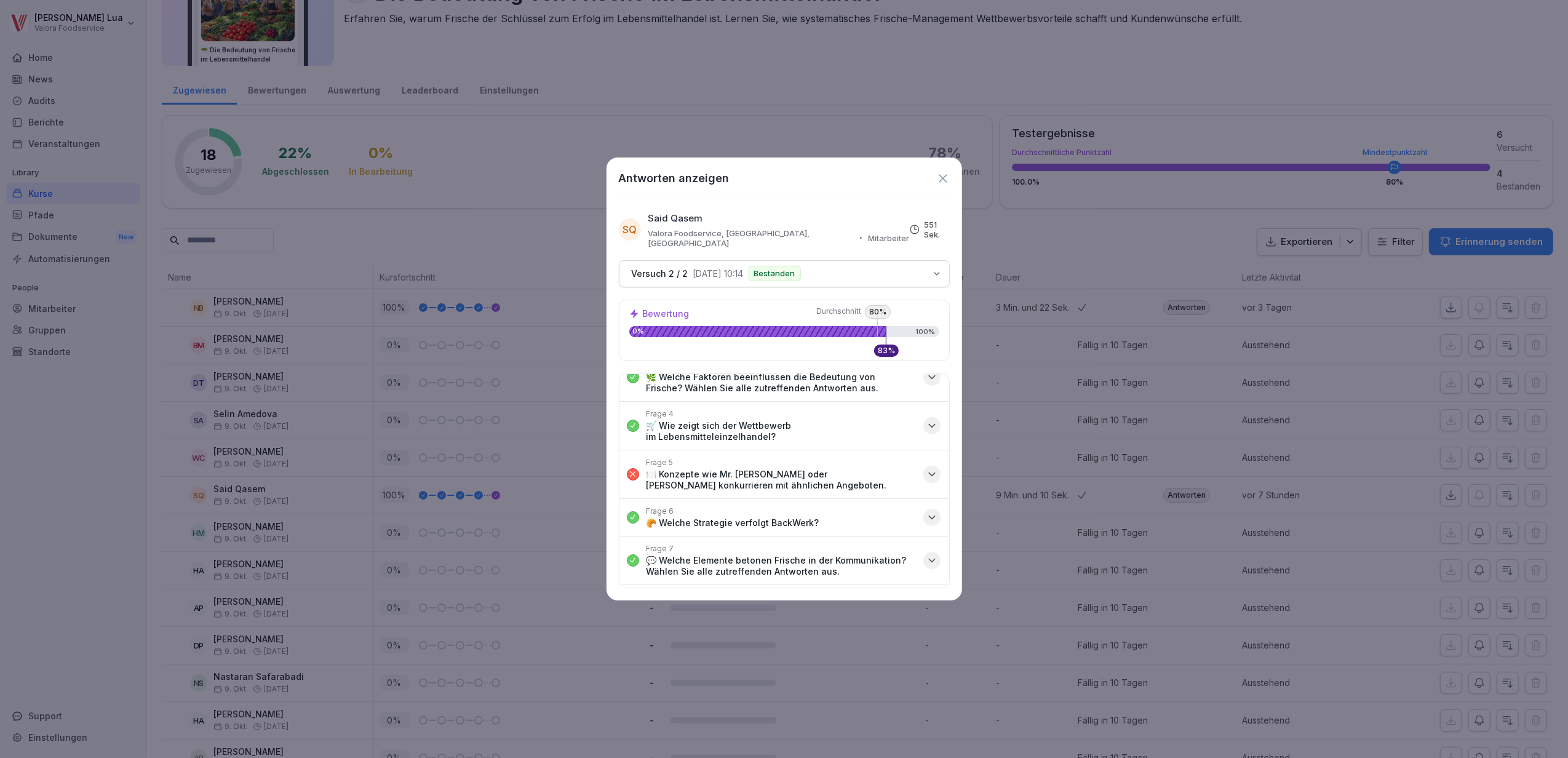
scroll to position [163, 0]
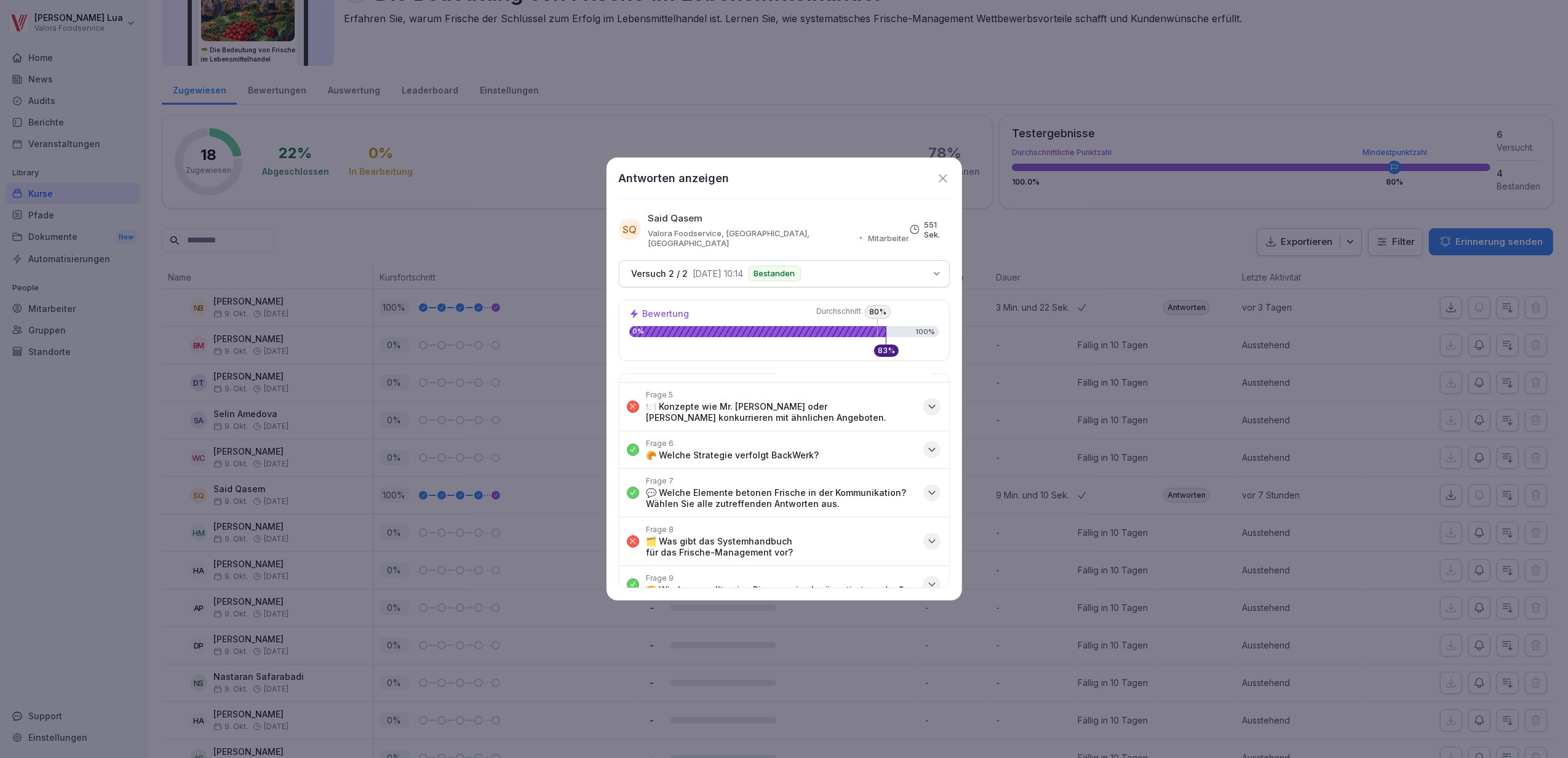
click at [926, 401] on icon "button" at bounding box center [932, 406] width 12 height 12
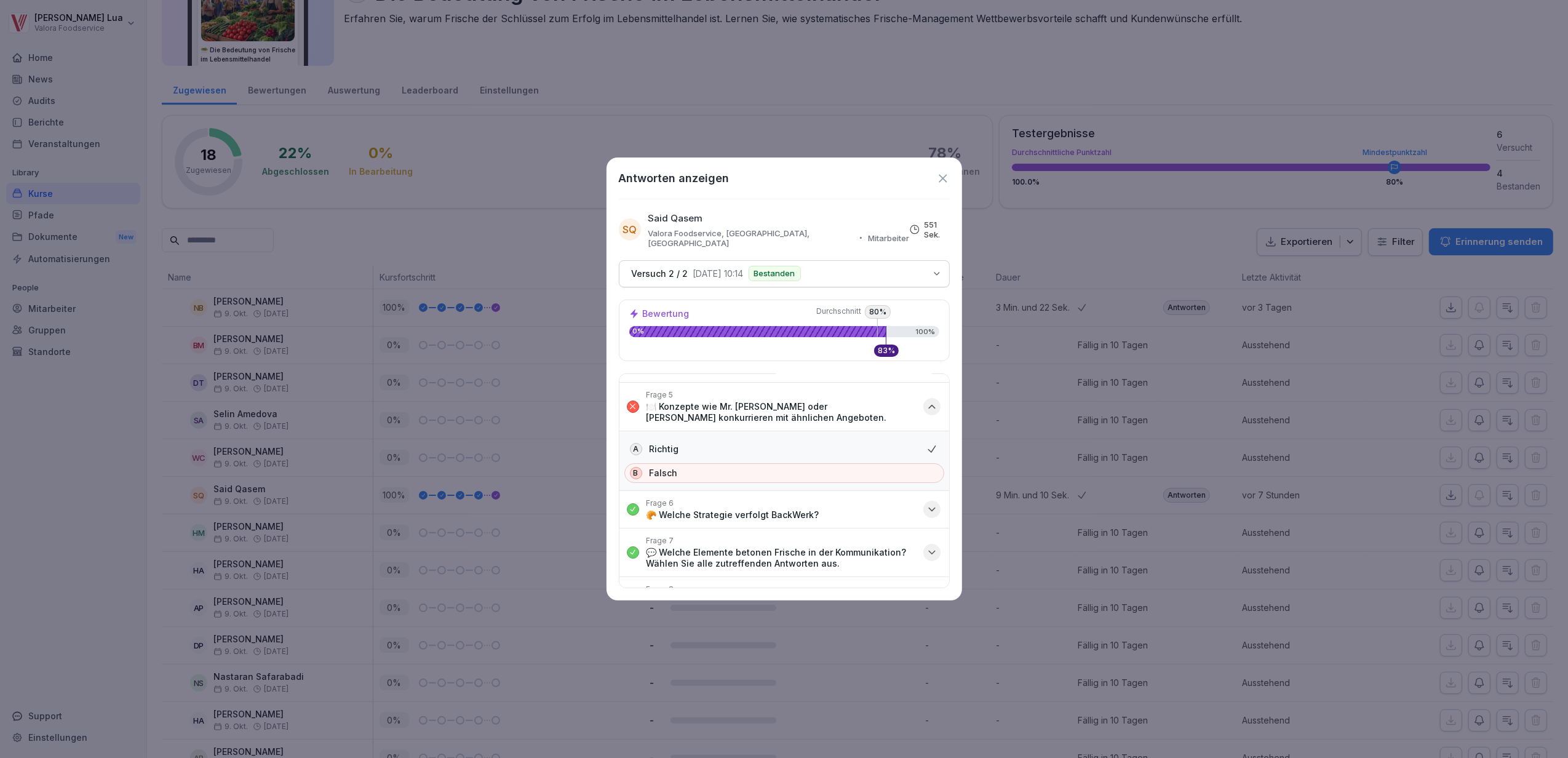
click at [926, 401] on icon "button" at bounding box center [932, 406] width 12 height 12
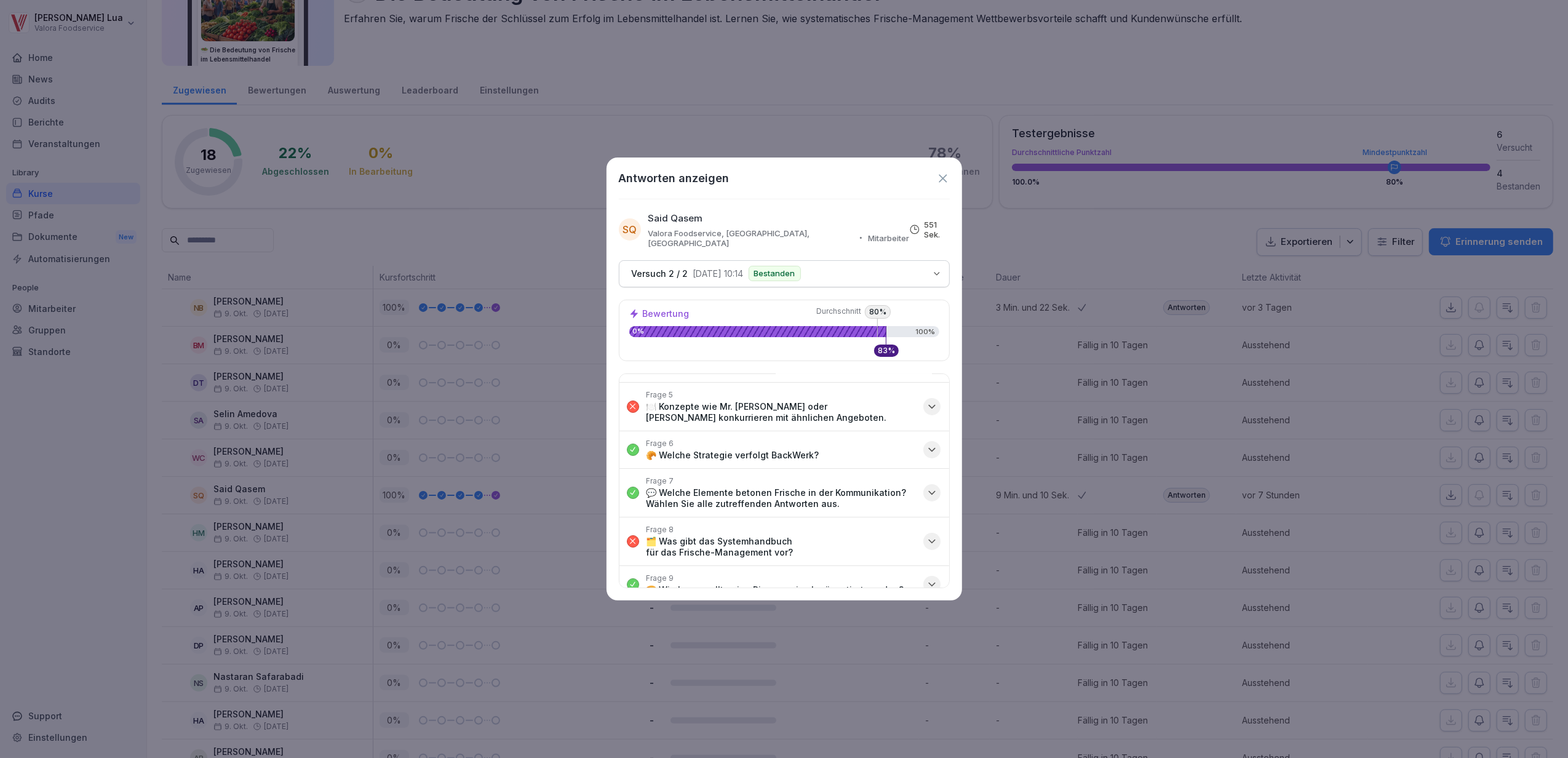
click at [929, 539] on icon "button" at bounding box center [932, 540] width 7 height 3
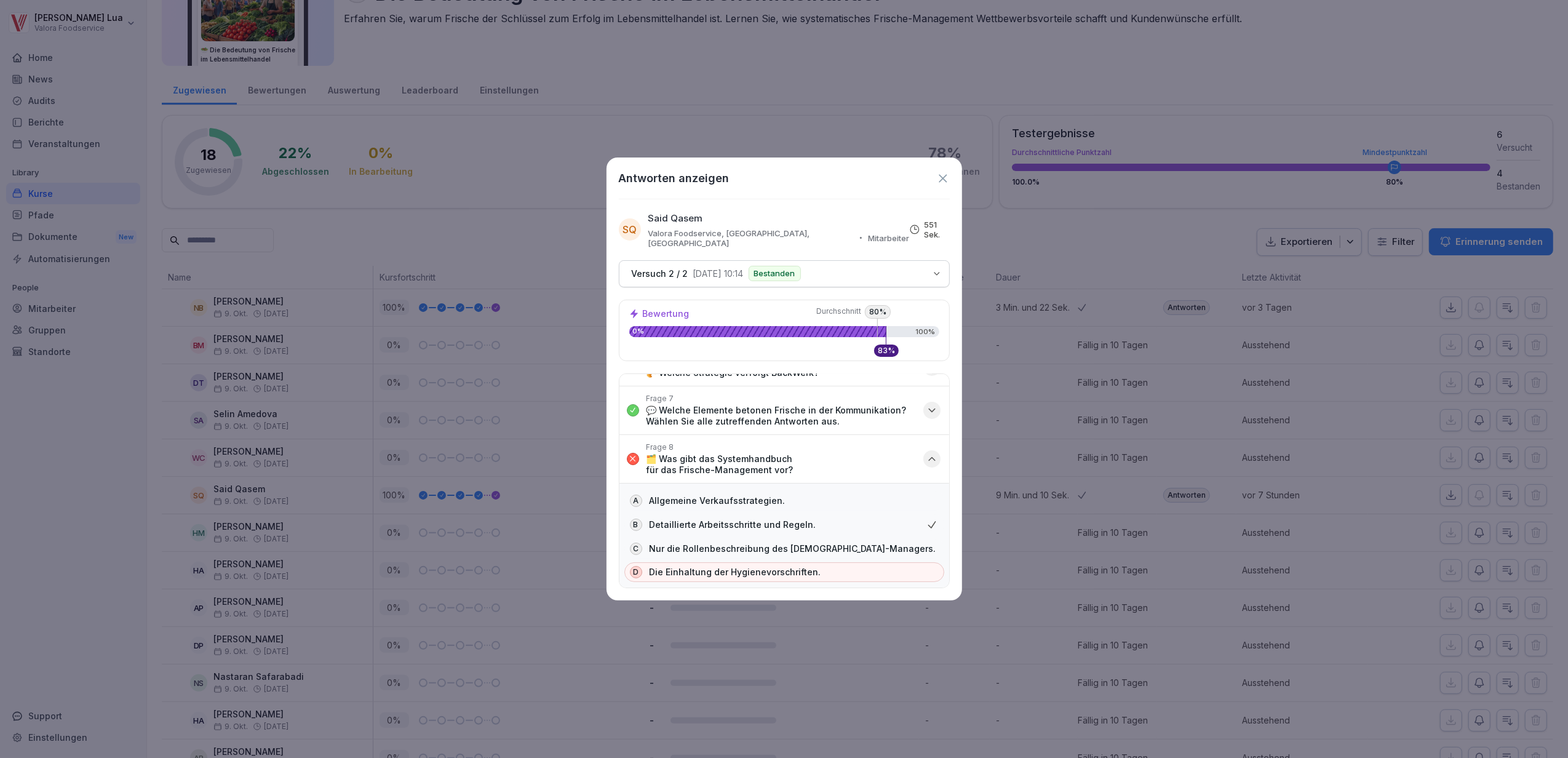
scroll to position [327, 0]
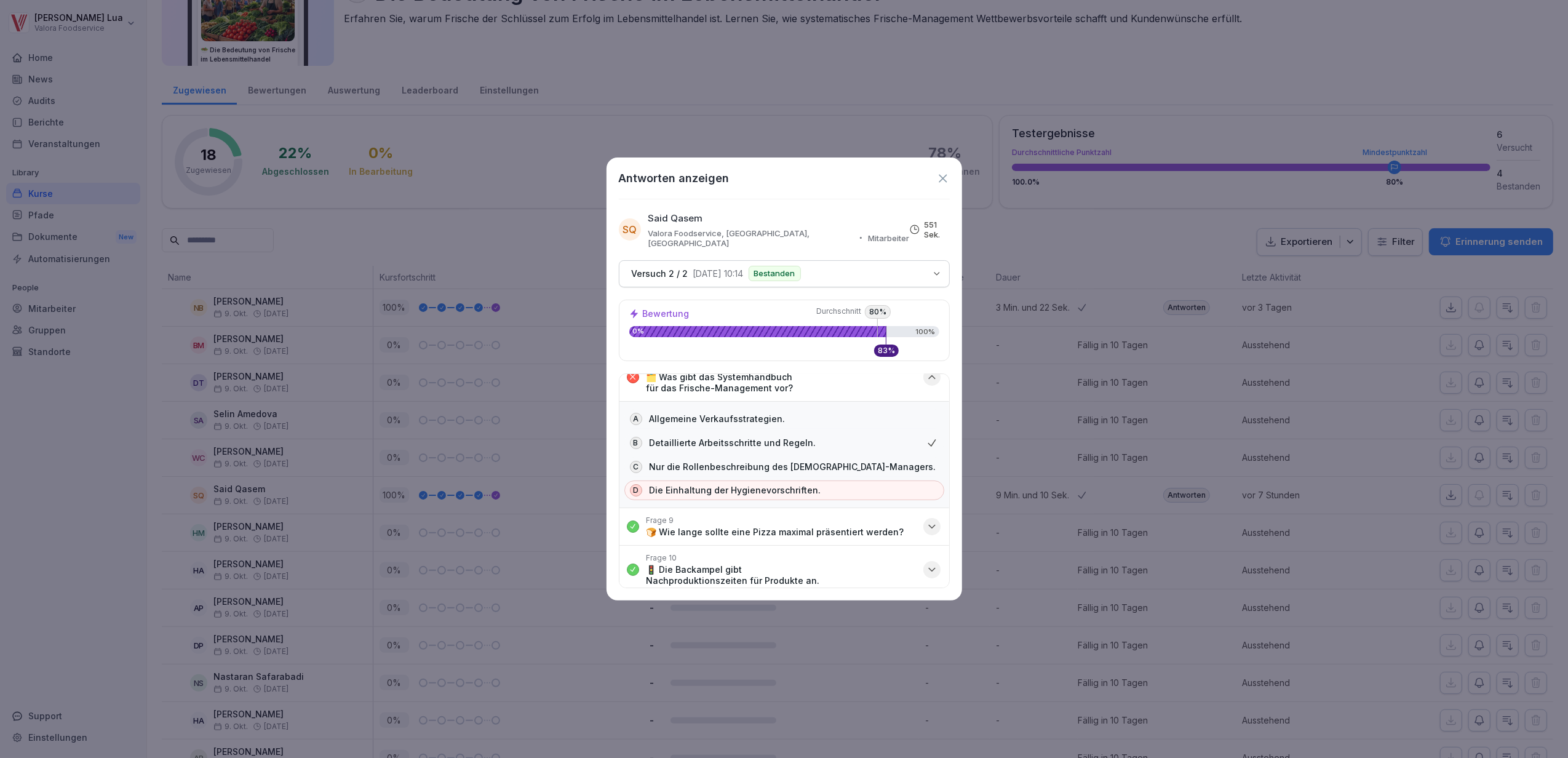
click at [926, 371] on icon "button" at bounding box center [932, 376] width 12 height 12
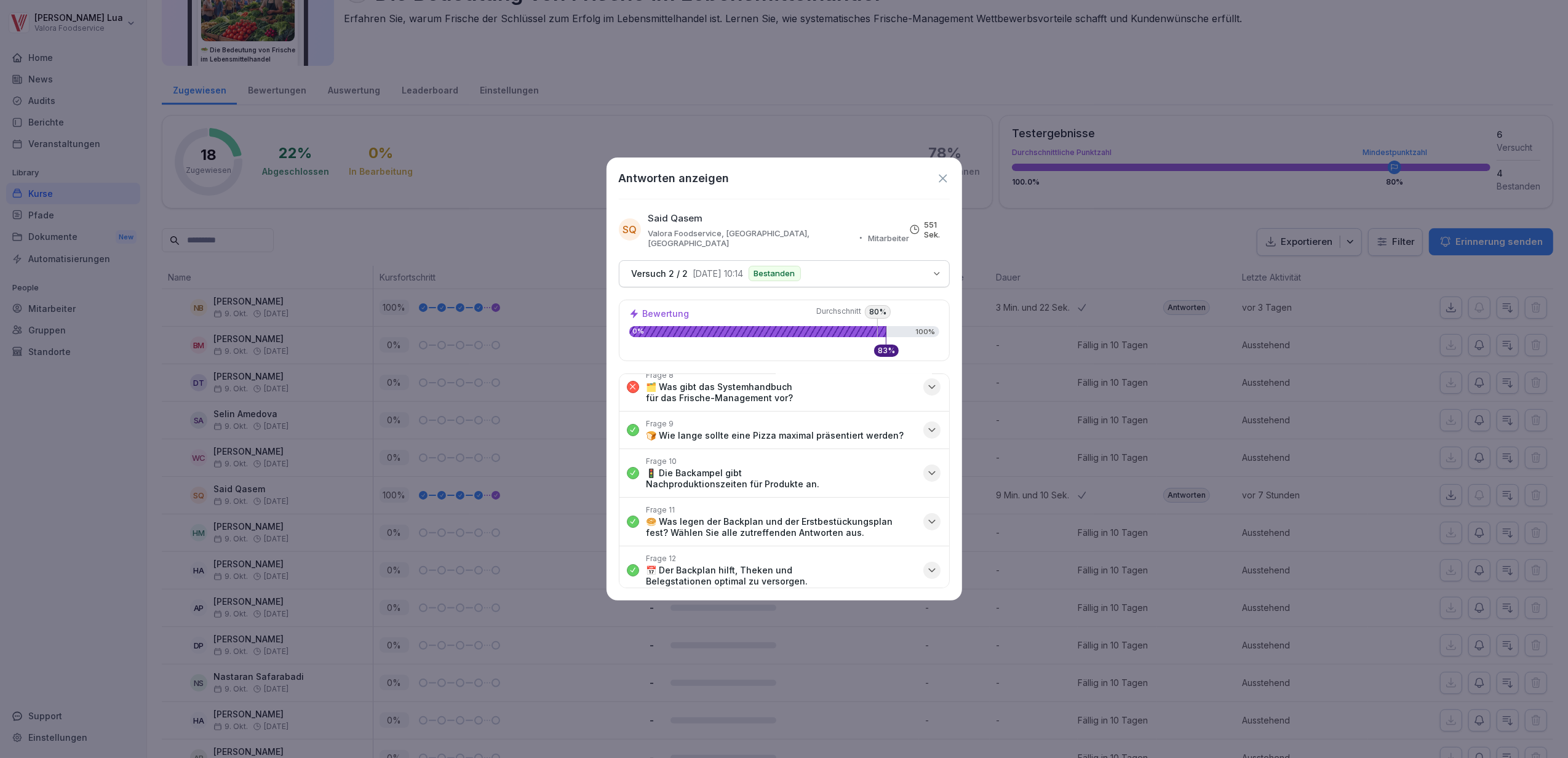
click at [943, 173] on icon at bounding box center [943, 178] width 13 height 13
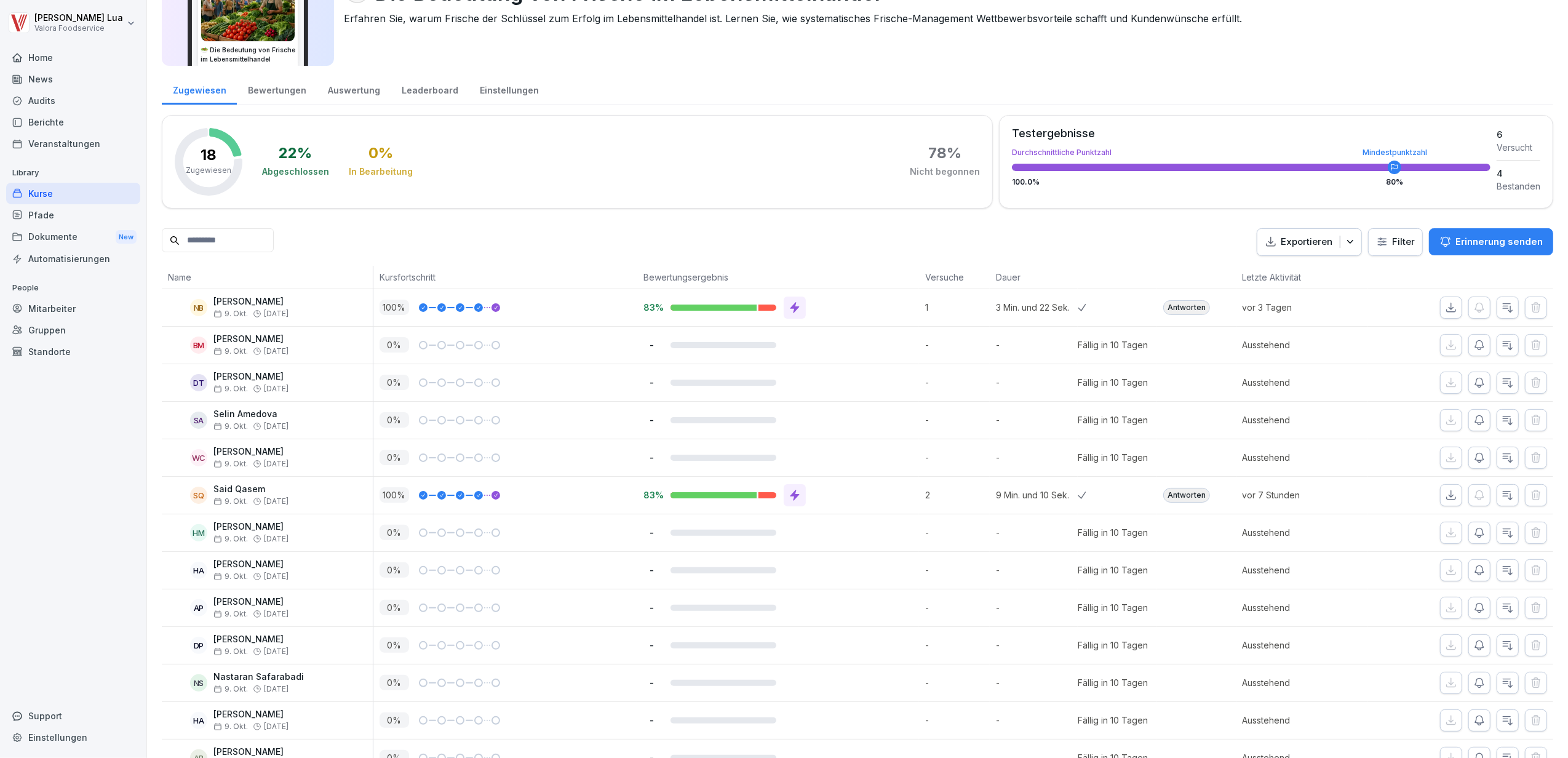
scroll to position [163, 0]
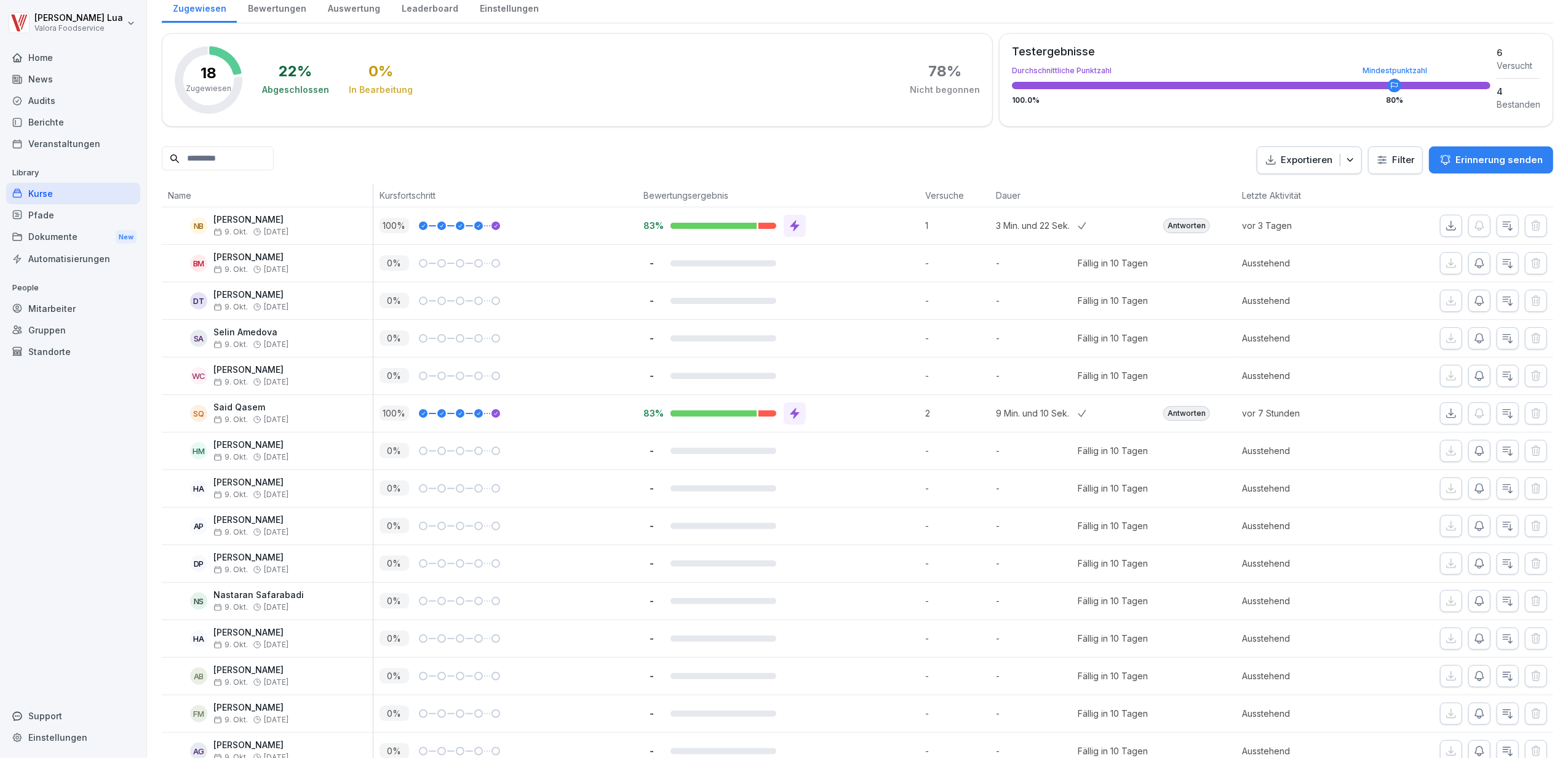
click at [1485, 161] on p "Erinnerung senden" at bounding box center [1499, 159] width 87 height 13
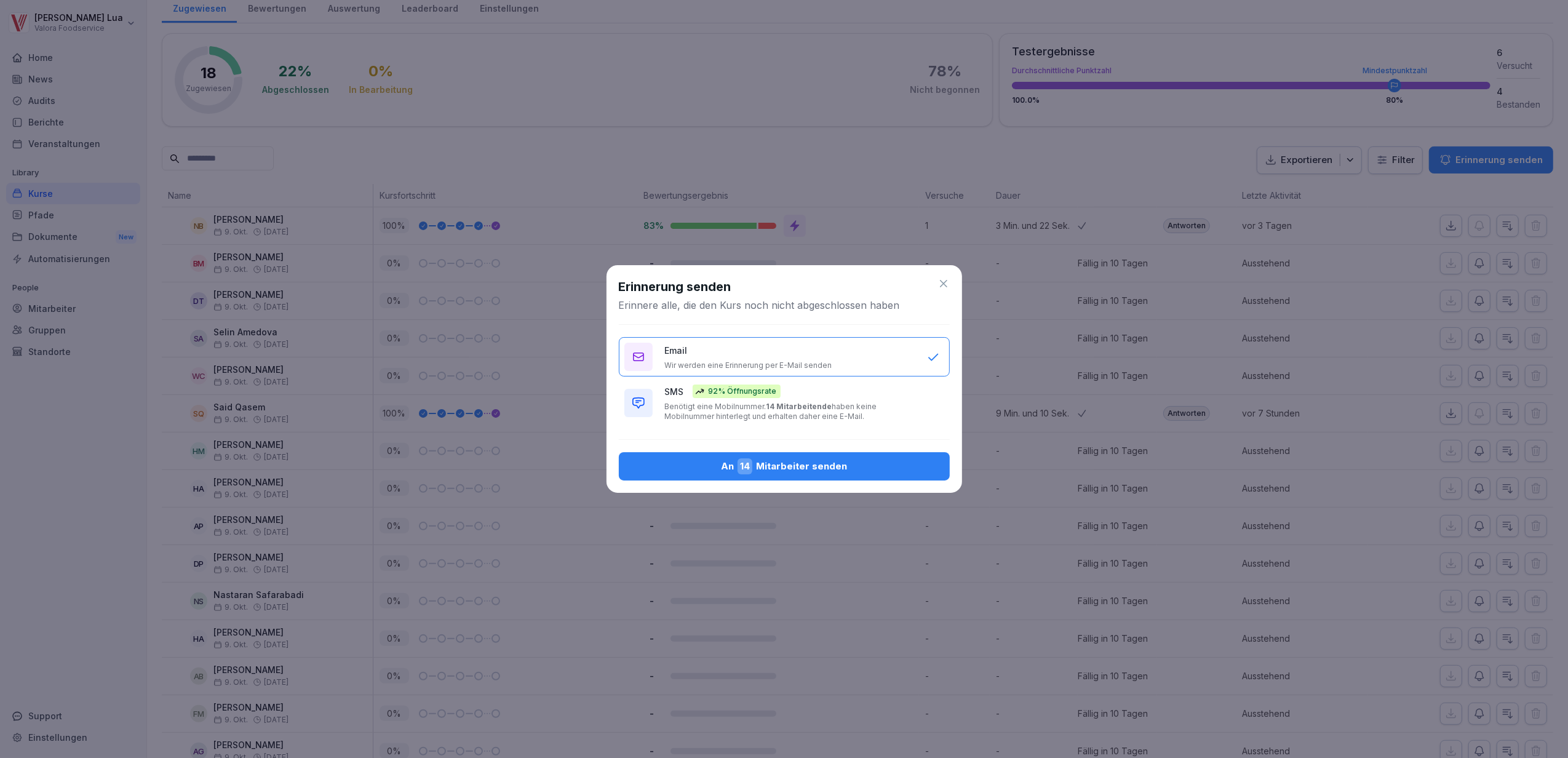
click at [944, 279] on icon at bounding box center [943, 283] width 12 height 12
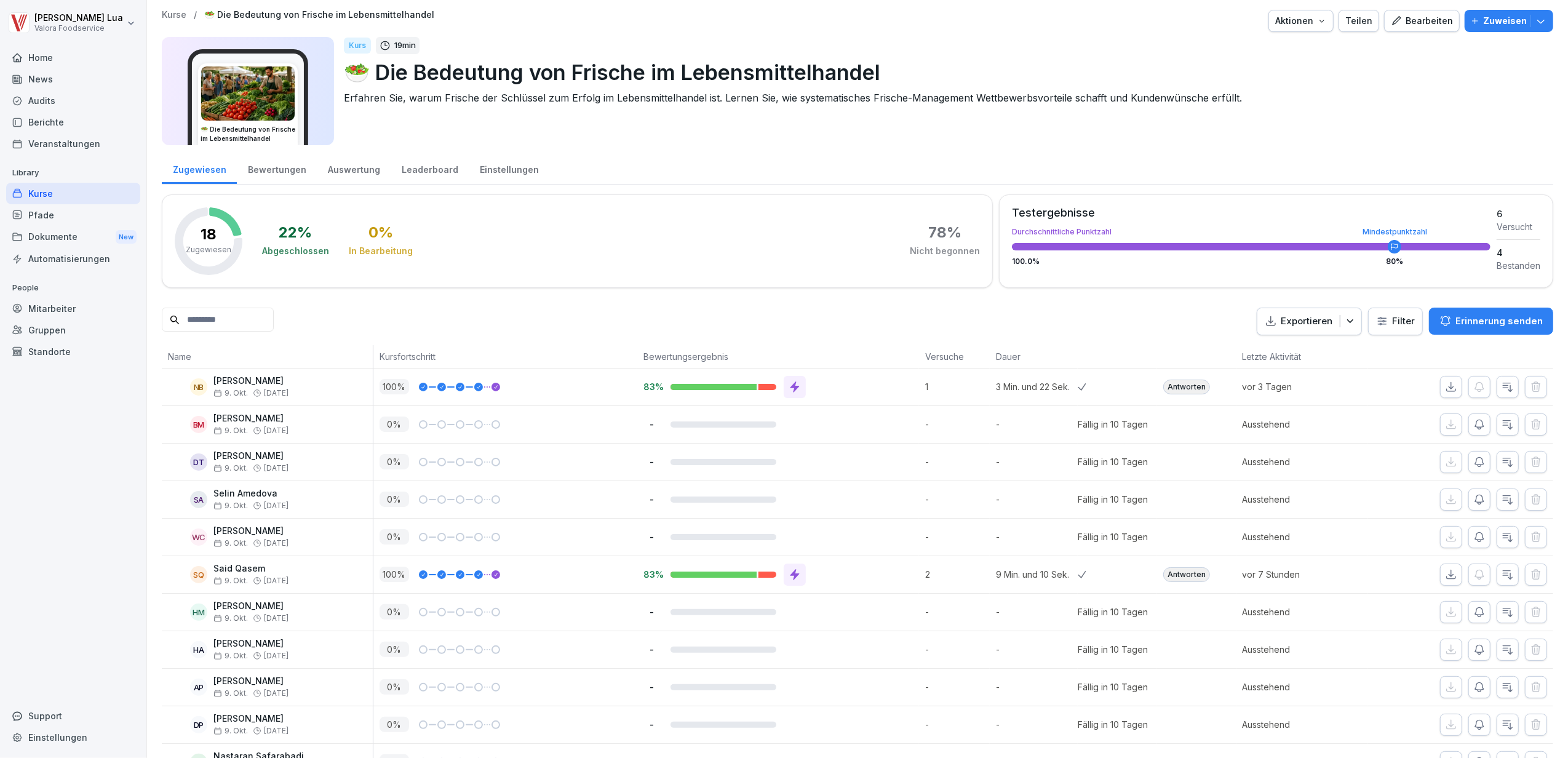
scroll to position [0, 0]
